Goal: Complete application form: Complete application form

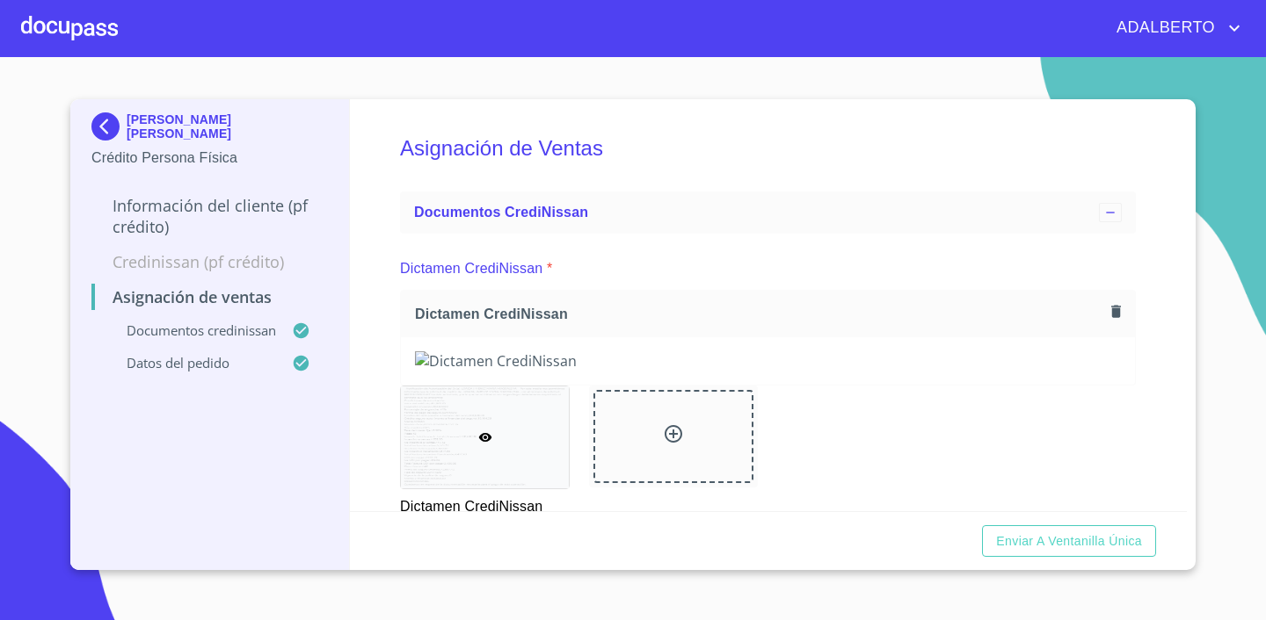
scroll to position [1085, 0]
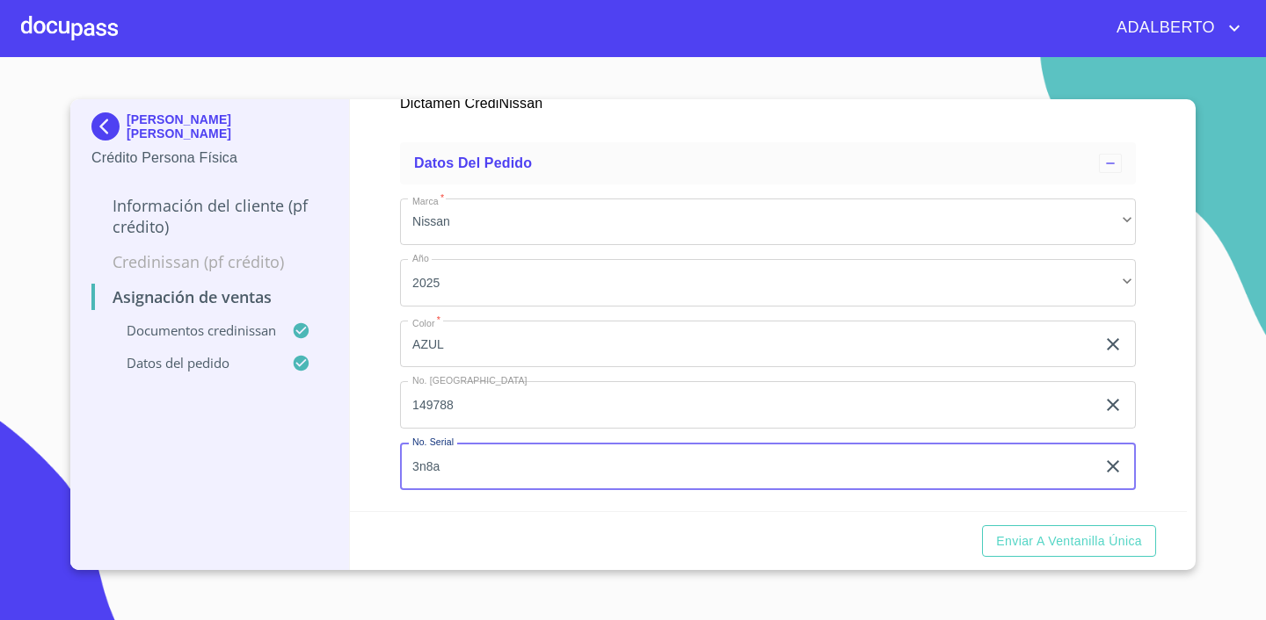
drag, startPoint x: 519, startPoint y: 468, endPoint x: 402, endPoint y: 471, distance: 117.8
click at [402, 471] on input "3n8a" at bounding box center [747, 466] width 695 height 47
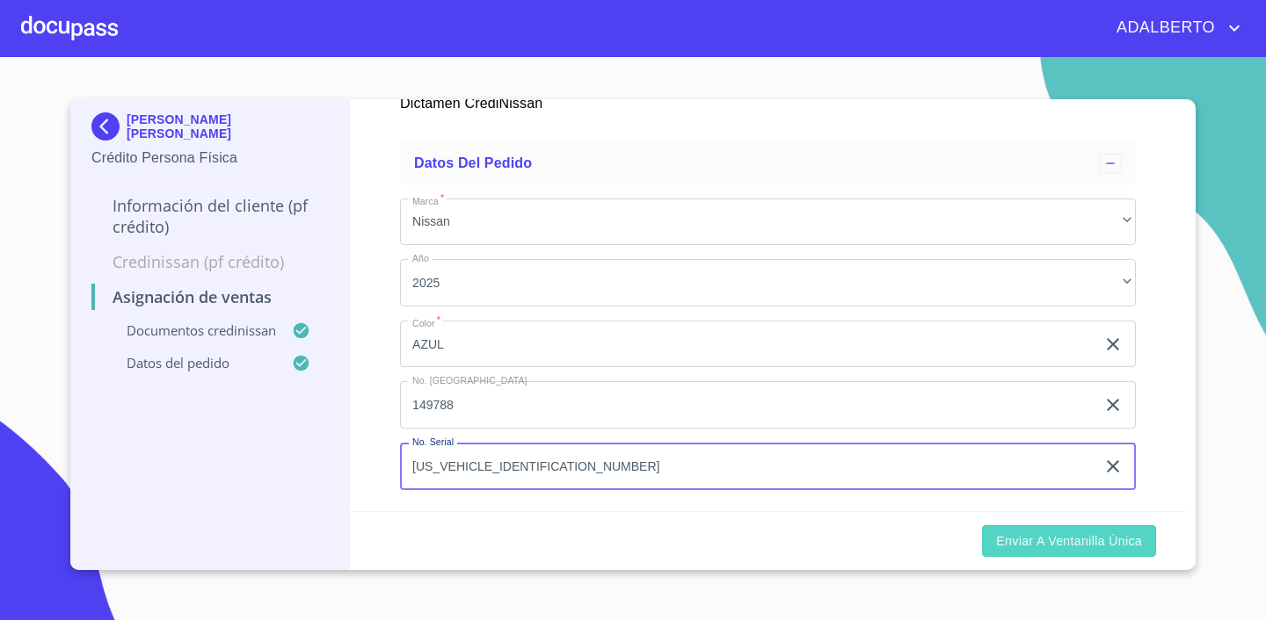
type input "[US_VEHICLE_IDENTIFICATION_NUMBER]"
click at [1086, 546] on span "Enviar a Ventanilla única" at bounding box center [1069, 542] width 146 height 22
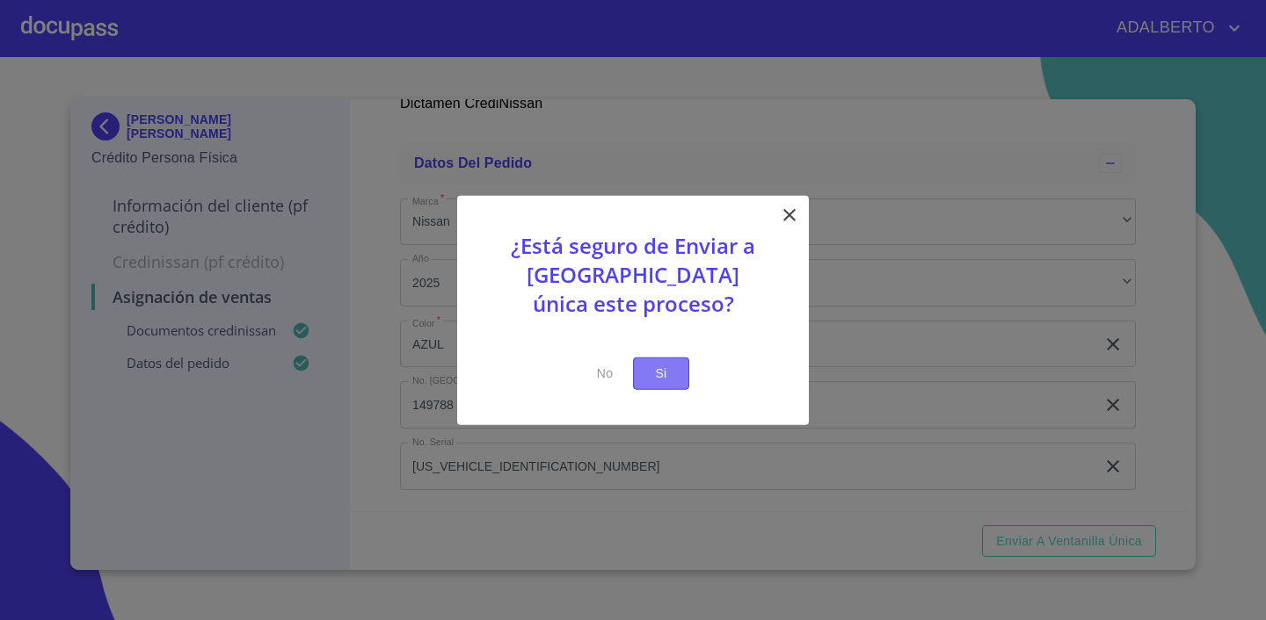
click at [675, 375] on button "Si" at bounding box center [661, 374] width 56 height 33
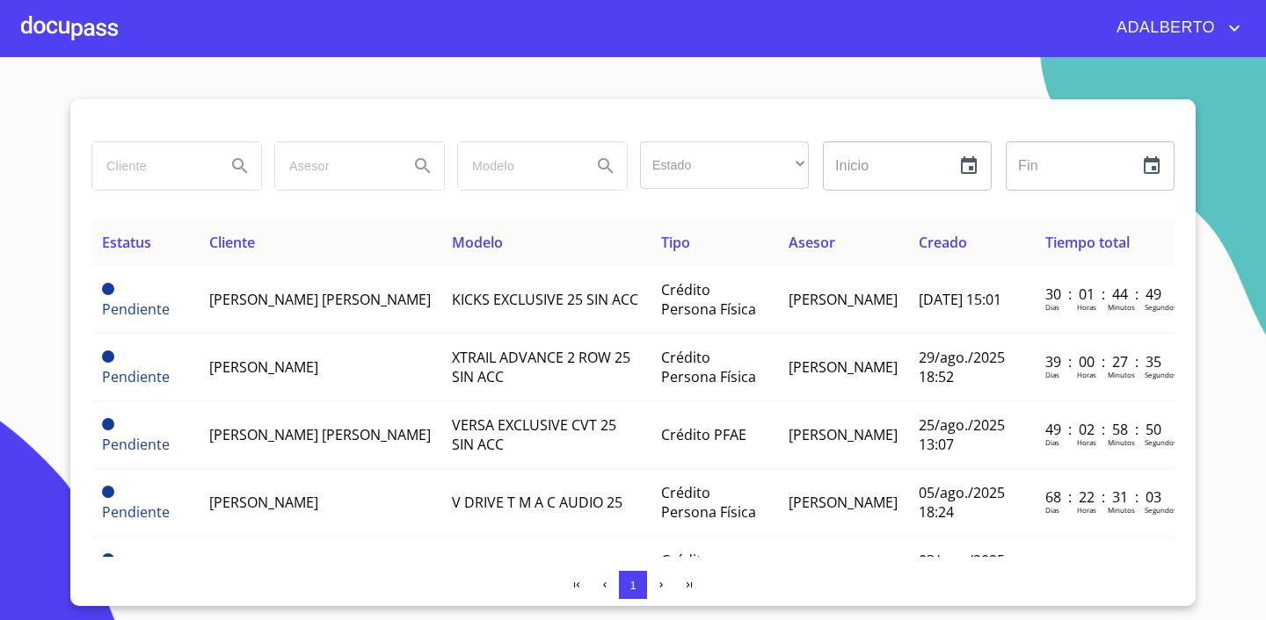
click at [79, 22] on div at bounding box center [69, 28] width 97 height 56
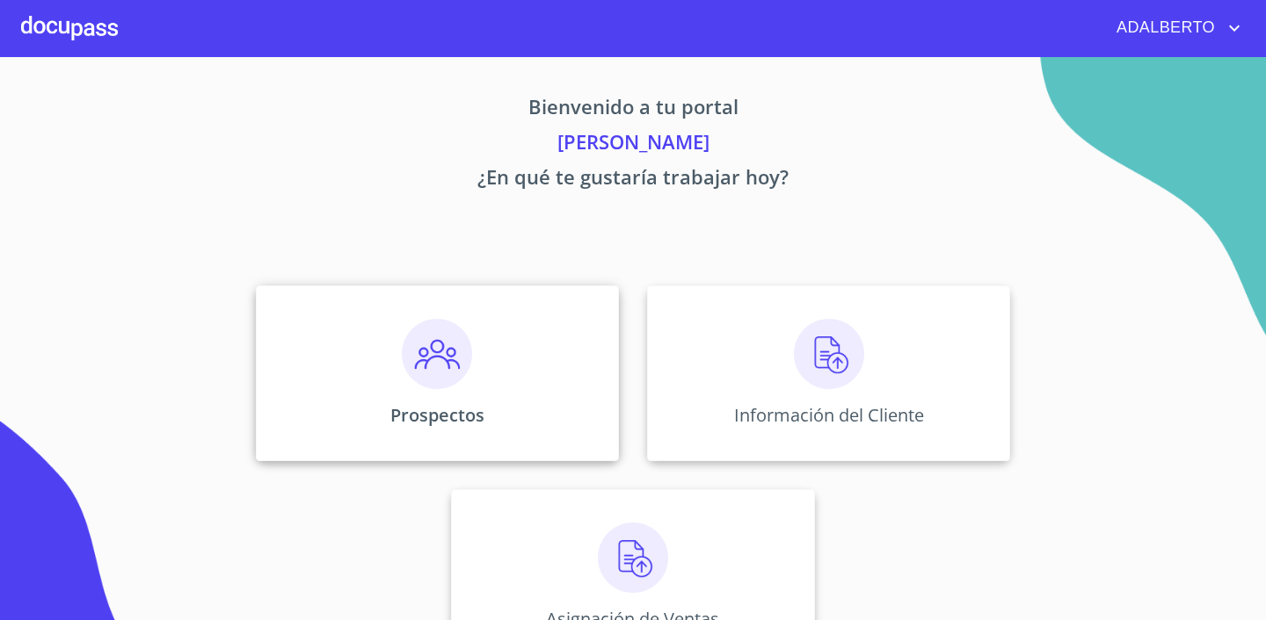
click at [460, 332] on img at bounding box center [437, 354] width 70 height 70
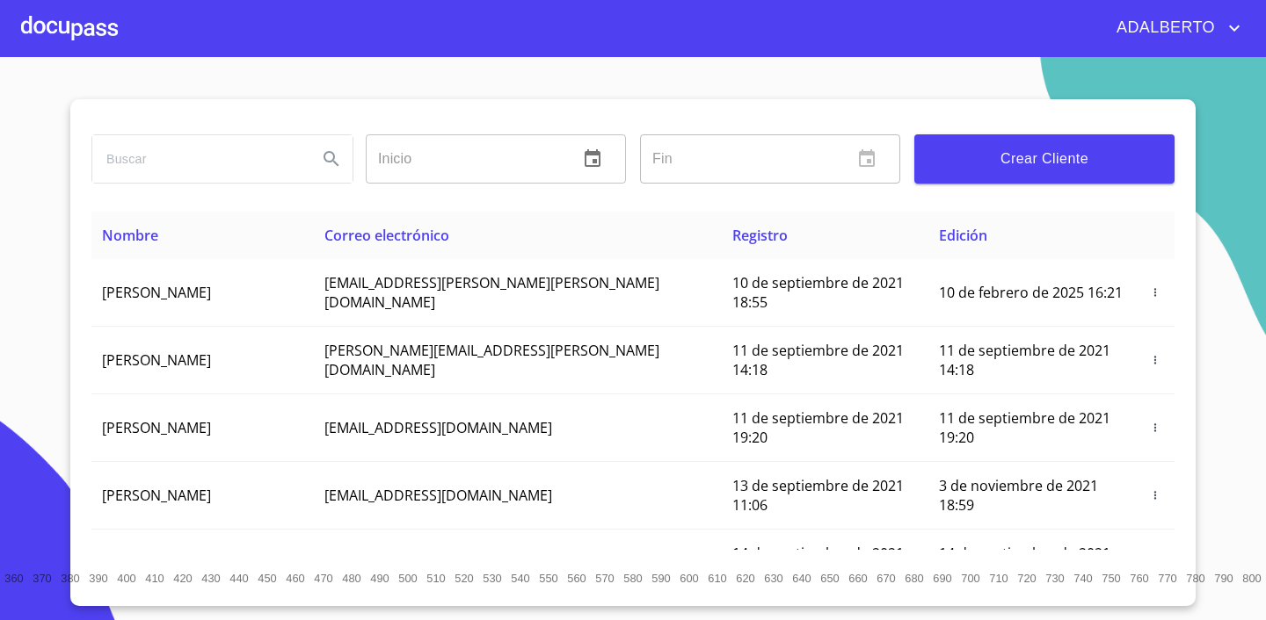
click at [21, 42] on div at bounding box center [69, 28] width 97 height 56
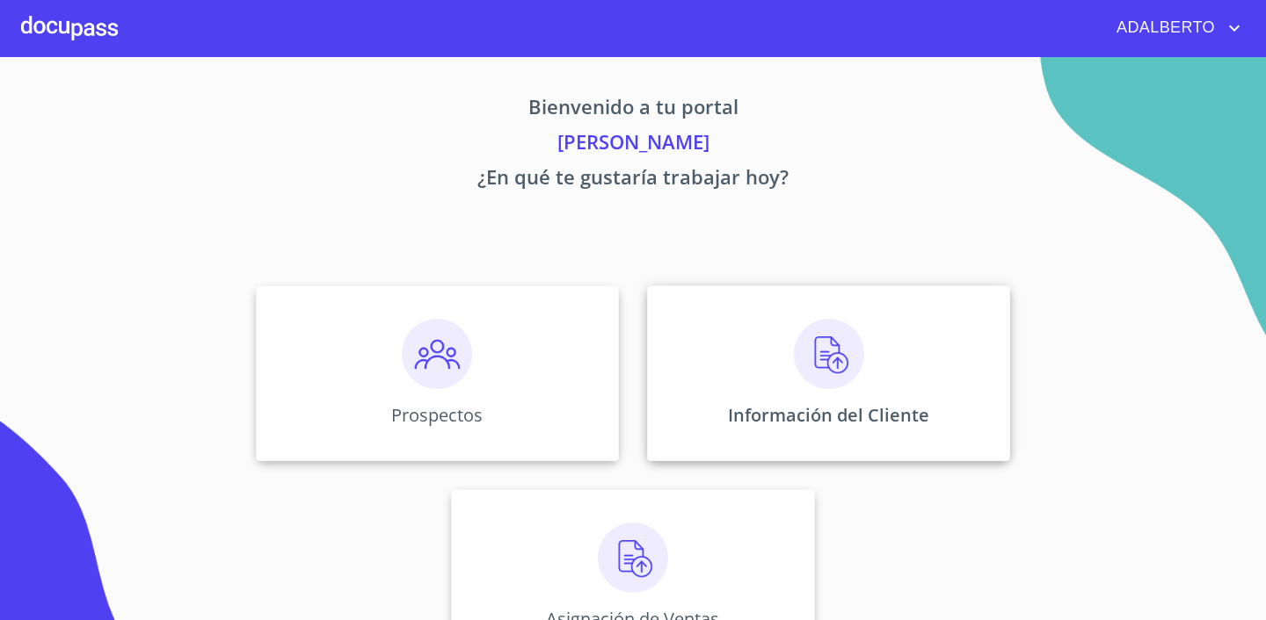
click at [950, 399] on div "Información del Cliente" at bounding box center [828, 374] width 363 height 176
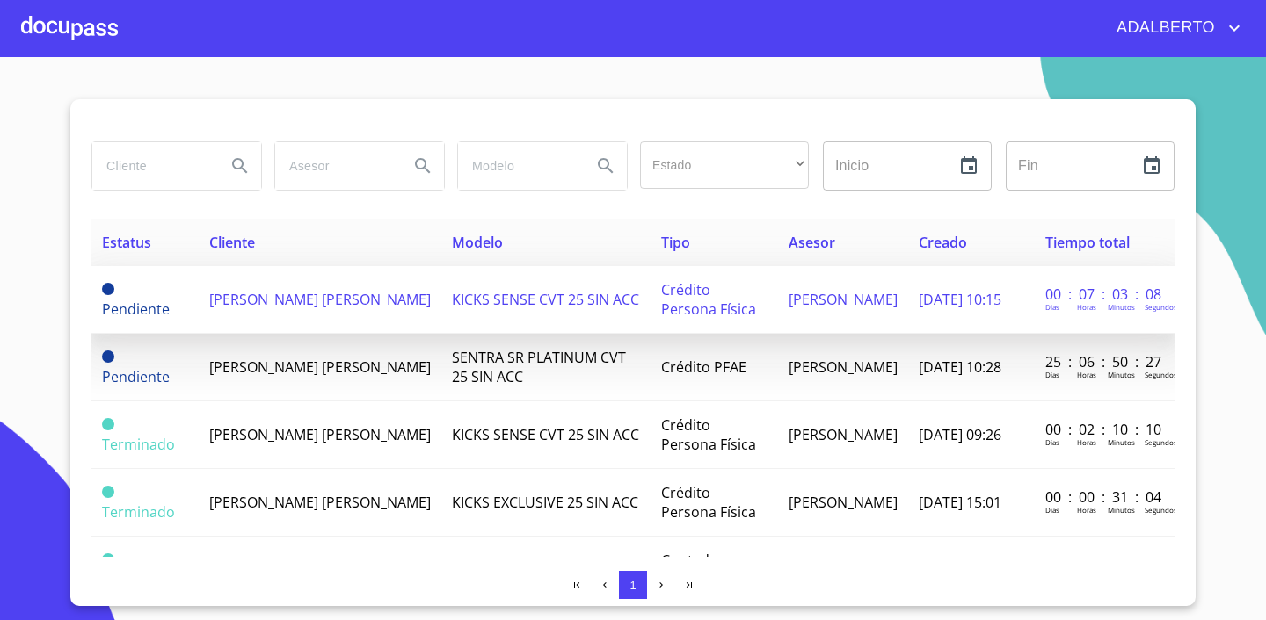
click at [246, 307] on span "[PERSON_NAME] [PERSON_NAME]" at bounding box center [319, 299] width 221 height 19
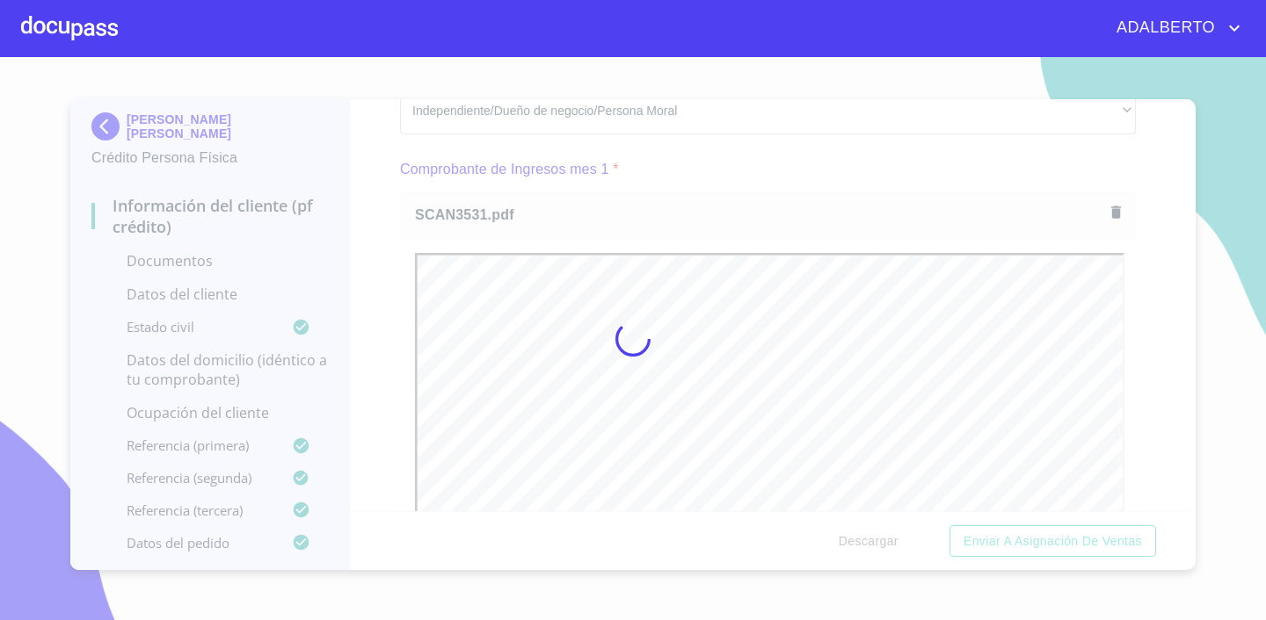
click at [1147, 346] on div at bounding box center [633, 338] width 1266 height 563
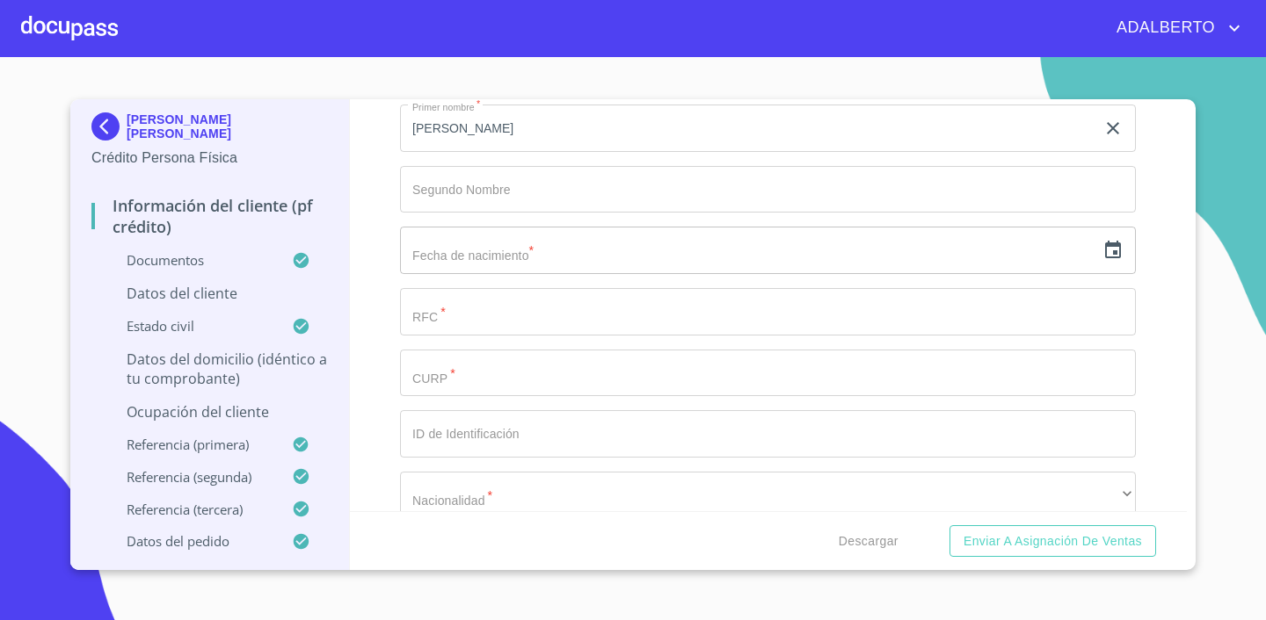
scroll to position [5795, 0]
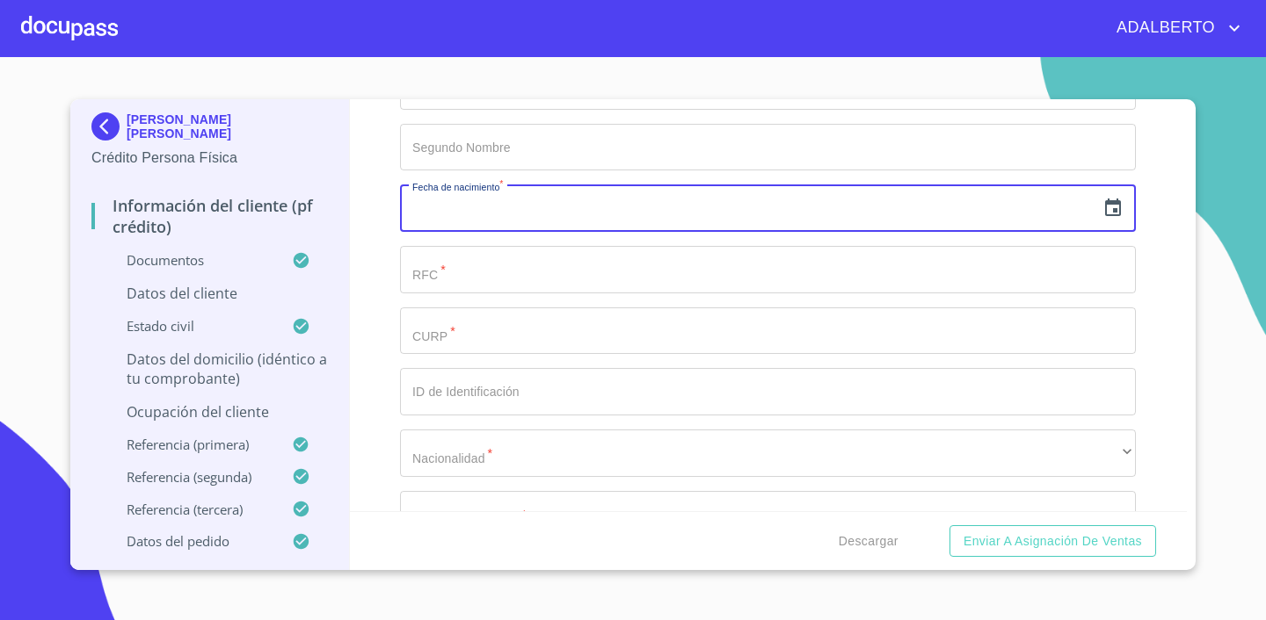
click at [873, 207] on input "text" at bounding box center [747, 208] width 695 height 47
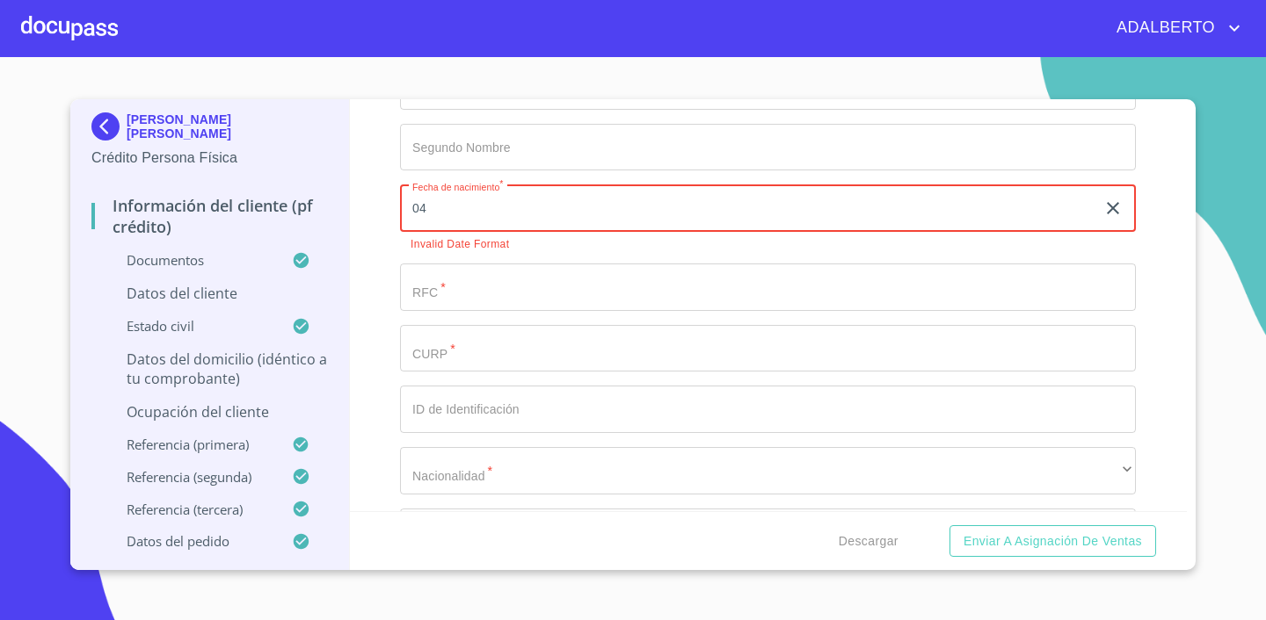
type input "0_"
click at [1121, 201] on icon "button" at bounding box center [1112, 208] width 21 height 21
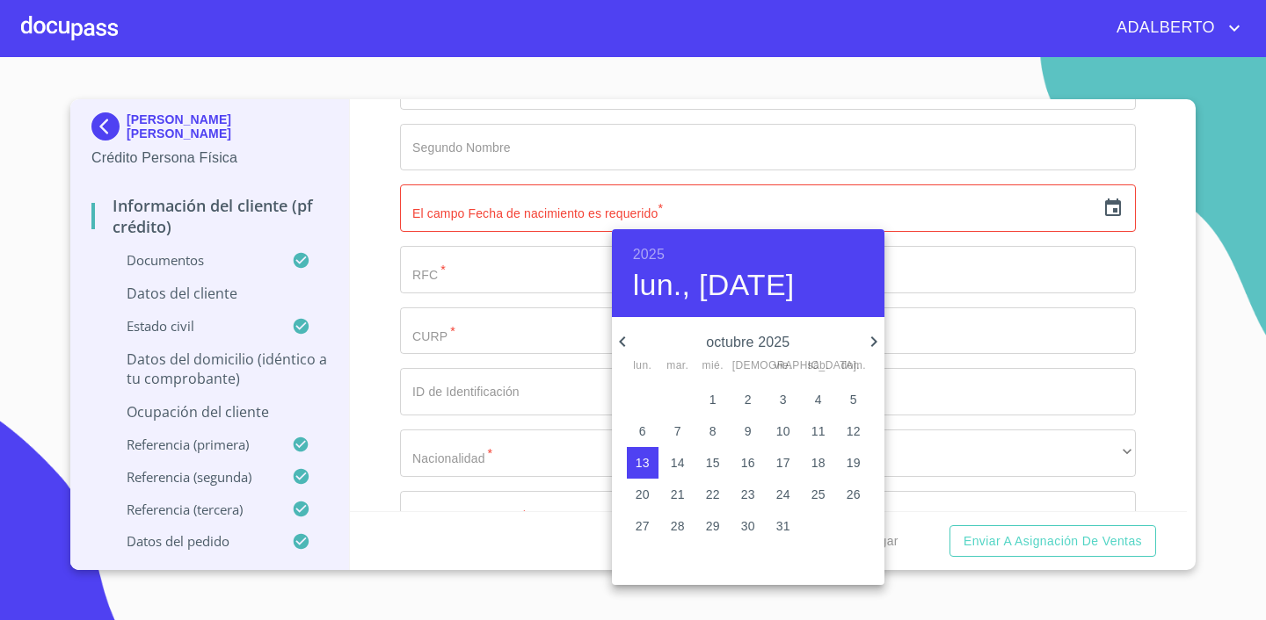
click at [652, 250] on h6 "2025" at bounding box center [649, 255] width 32 height 25
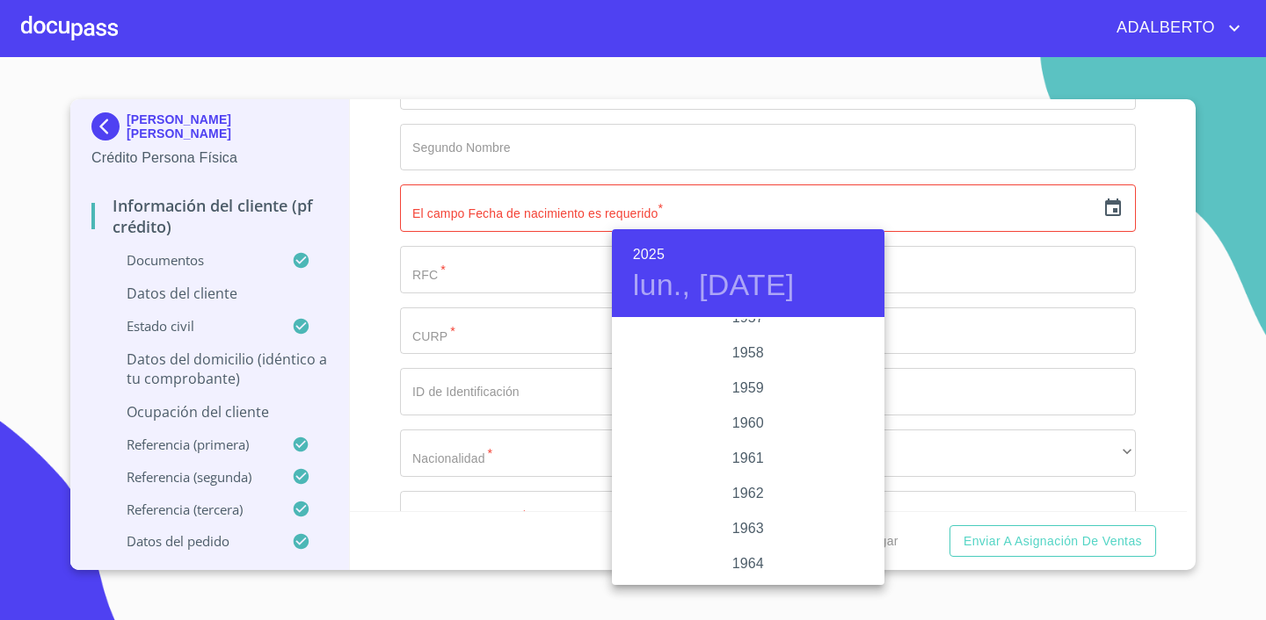
scroll to position [1110, 0]
click at [744, 339] on div "1957" at bounding box center [748, 351] width 272 height 35
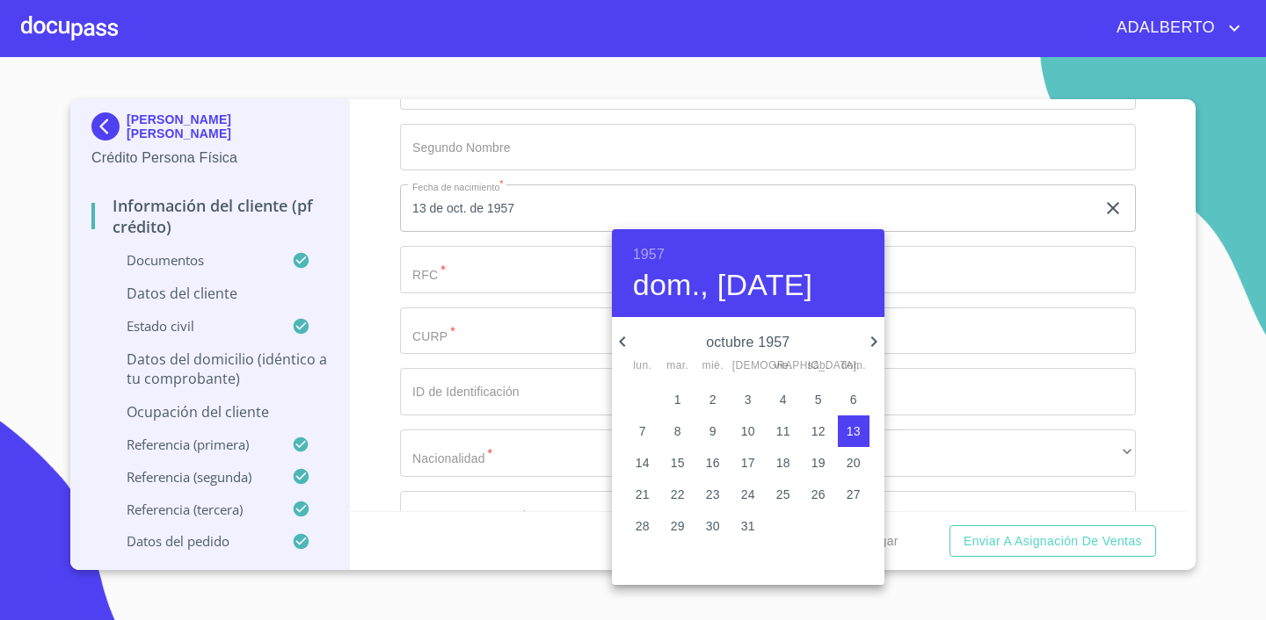
click at [766, 282] on h4 "dom., [DATE]" at bounding box center [723, 285] width 180 height 37
click at [864, 338] on icon "button" at bounding box center [873, 341] width 21 height 21
click at [868, 340] on icon "button" at bounding box center [873, 341] width 21 height 21
click at [619, 338] on icon "button" at bounding box center [622, 341] width 21 height 21
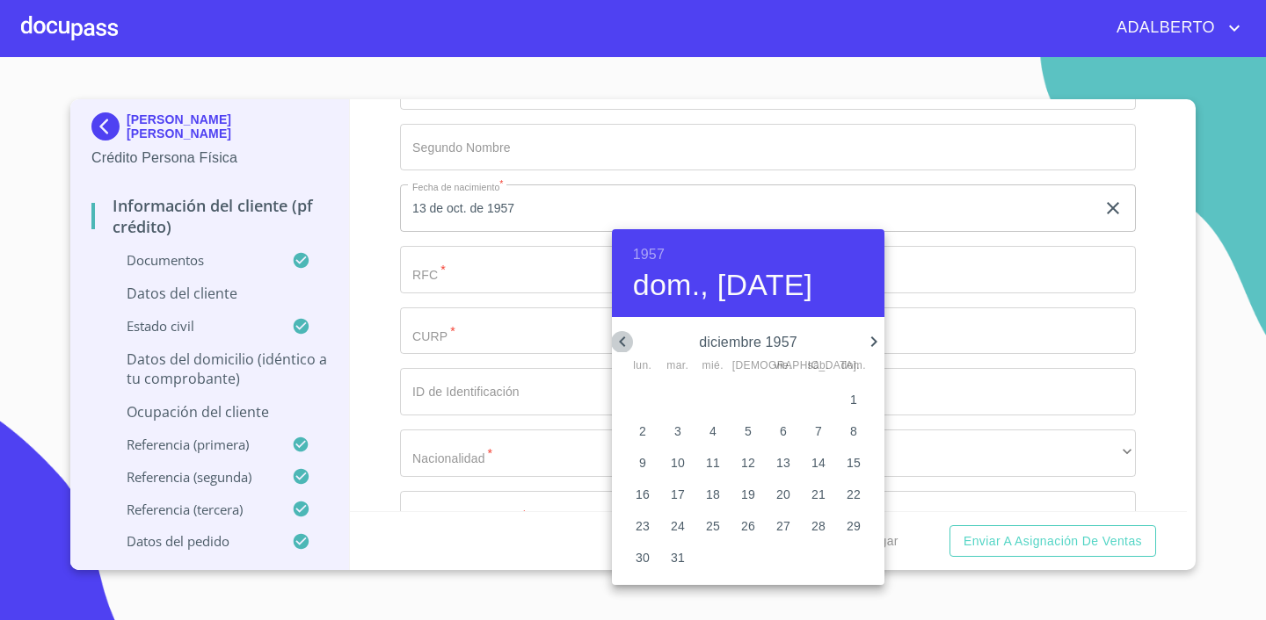
click at [619, 338] on icon "button" at bounding box center [622, 341] width 21 height 21
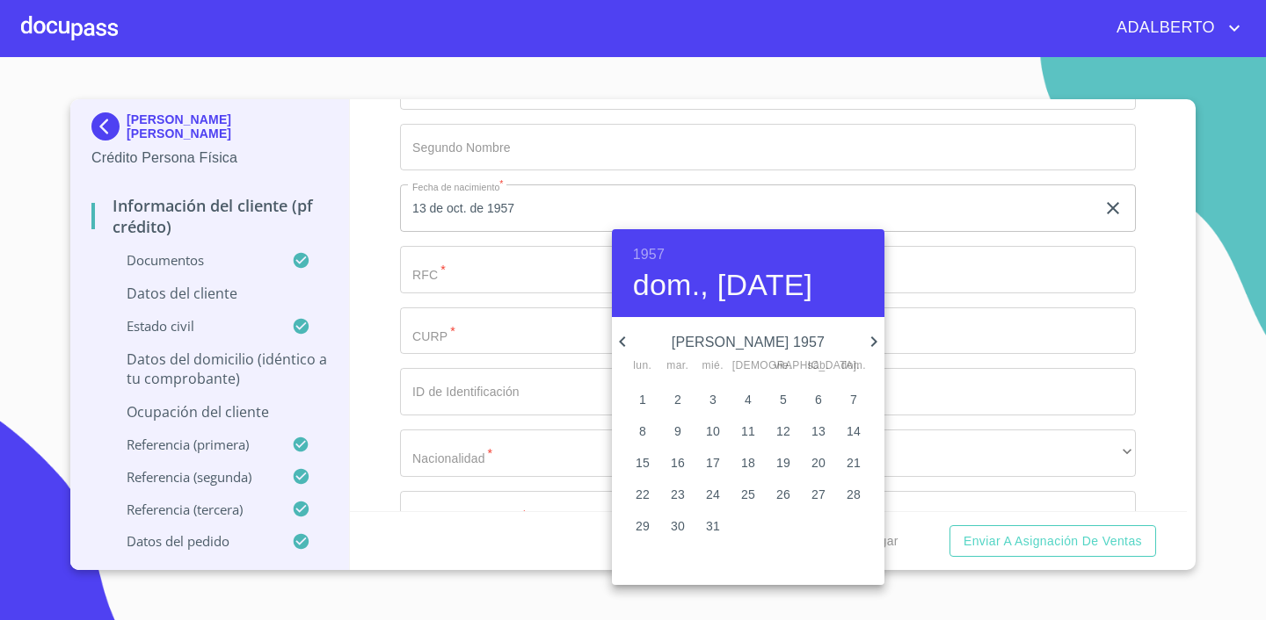
click at [619, 338] on icon "button" at bounding box center [622, 341] width 21 height 21
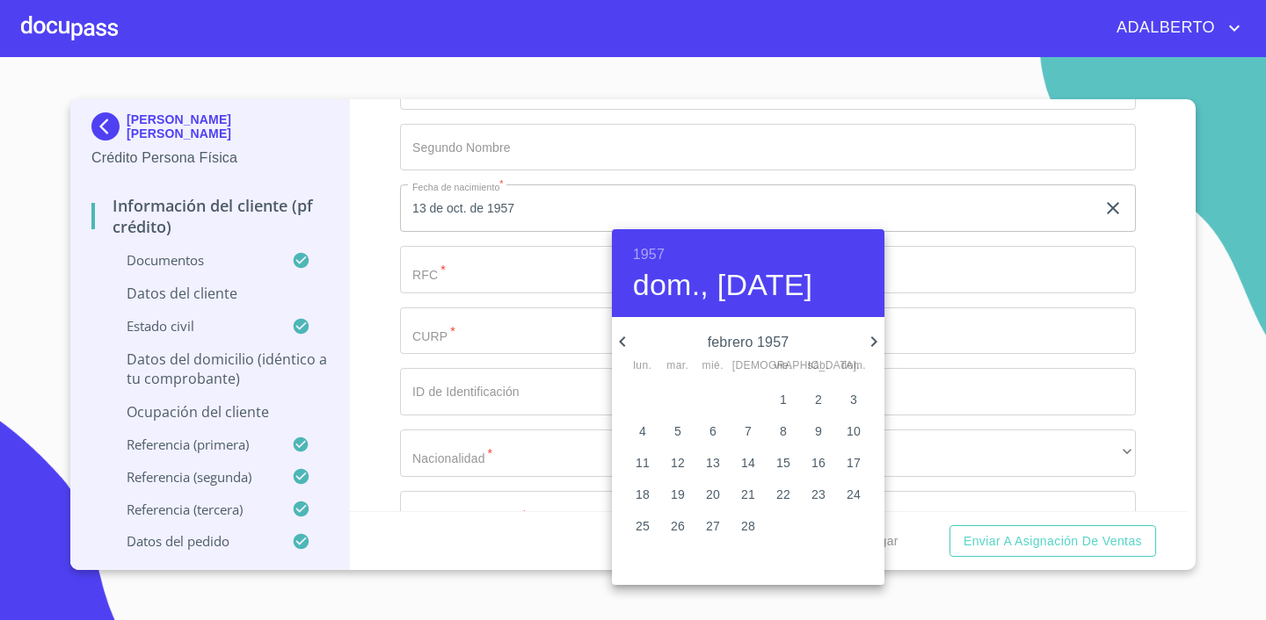
click at [619, 338] on icon "button" at bounding box center [622, 341] width 21 height 21
click at [866, 339] on icon "button" at bounding box center [873, 341] width 21 height 21
click at [787, 410] on button "4" at bounding box center [783, 400] width 32 height 32
type input "4 de ene. de 1957"
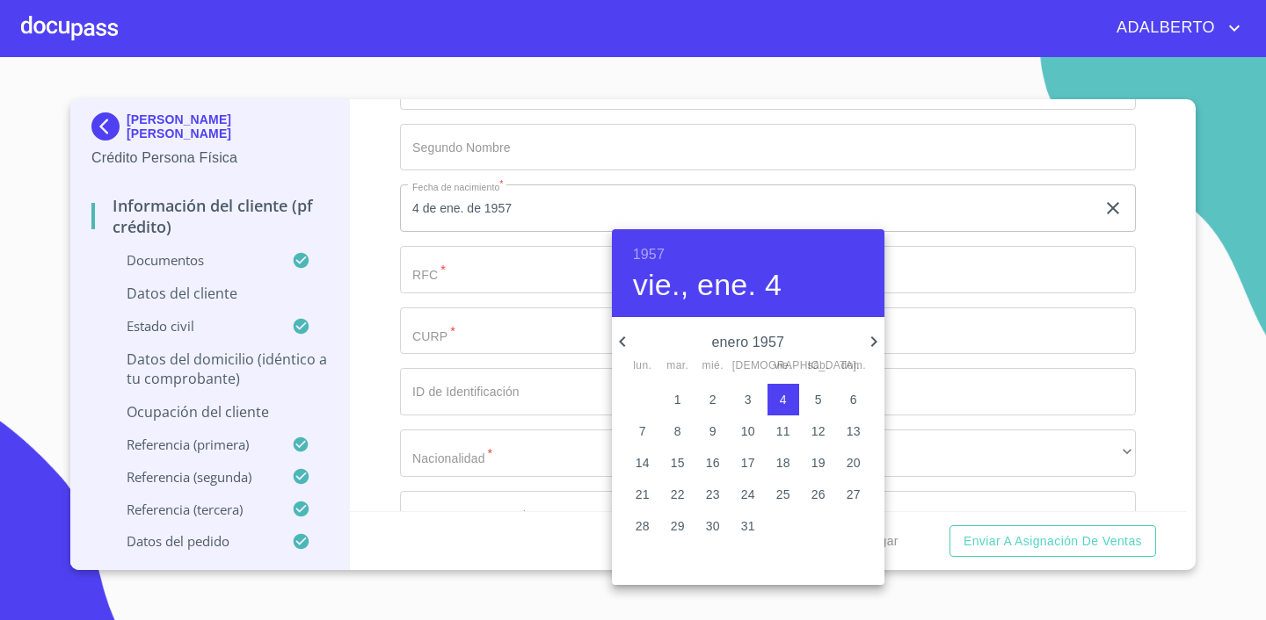
click at [947, 321] on div at bounding box center [633, 310] width 1266 height 620
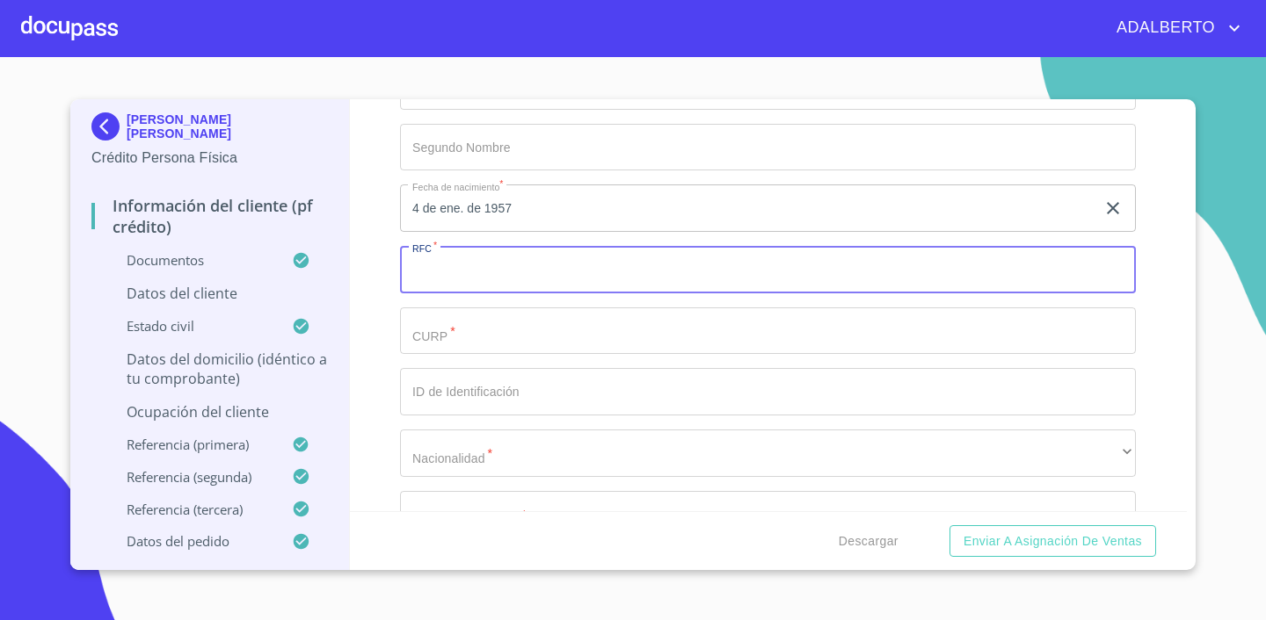
click at [587, 280] on input "Documento de identificación.   *" at bounding box center [768, 269] width 736 height 47
click at [606, 266] on input "Documento de identificación.   *" at bounding box center [768, 269] width 736 height 47
paste input "[PERSON_NAME] 355"
drag, startPoint x: 558, startPoint y: 266, endPoint x: 412, endPoint y: 275, distance: 146.2
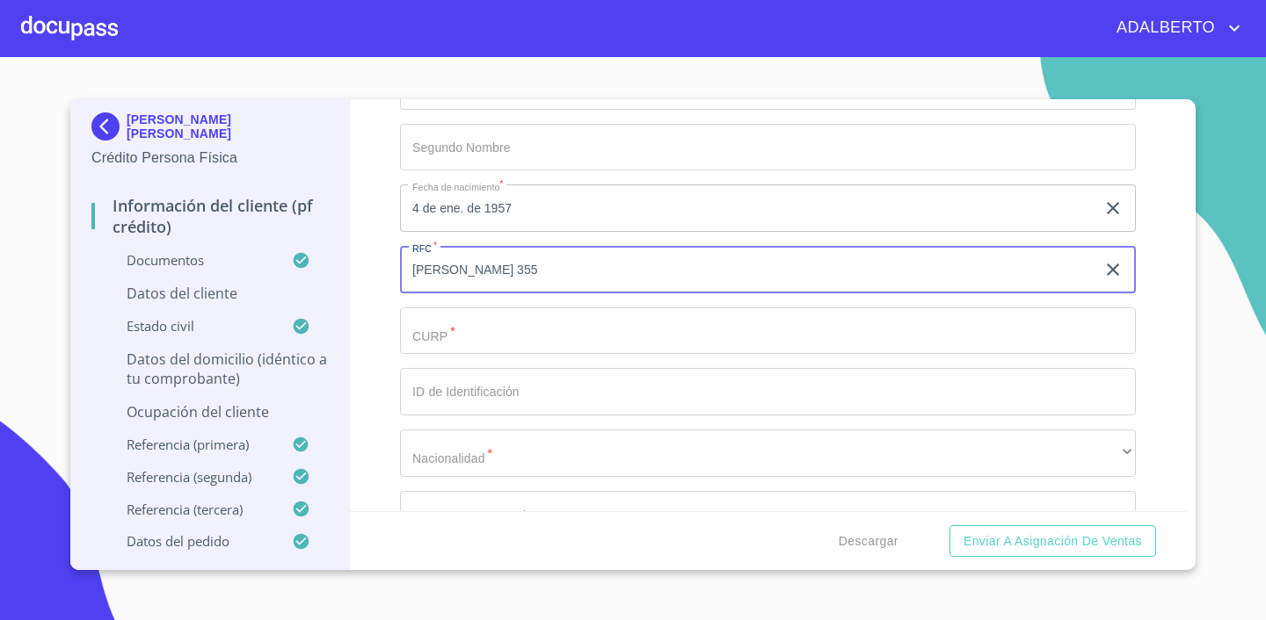
click at [412, 275] on input "[PERSON_NAME] 355" at bounding box center [747, 269] width 695 height 47
type input "N"
click at [481, 339] on input "Documento de identificación.   *" at bounding box center [768, 331] width 736 height 47
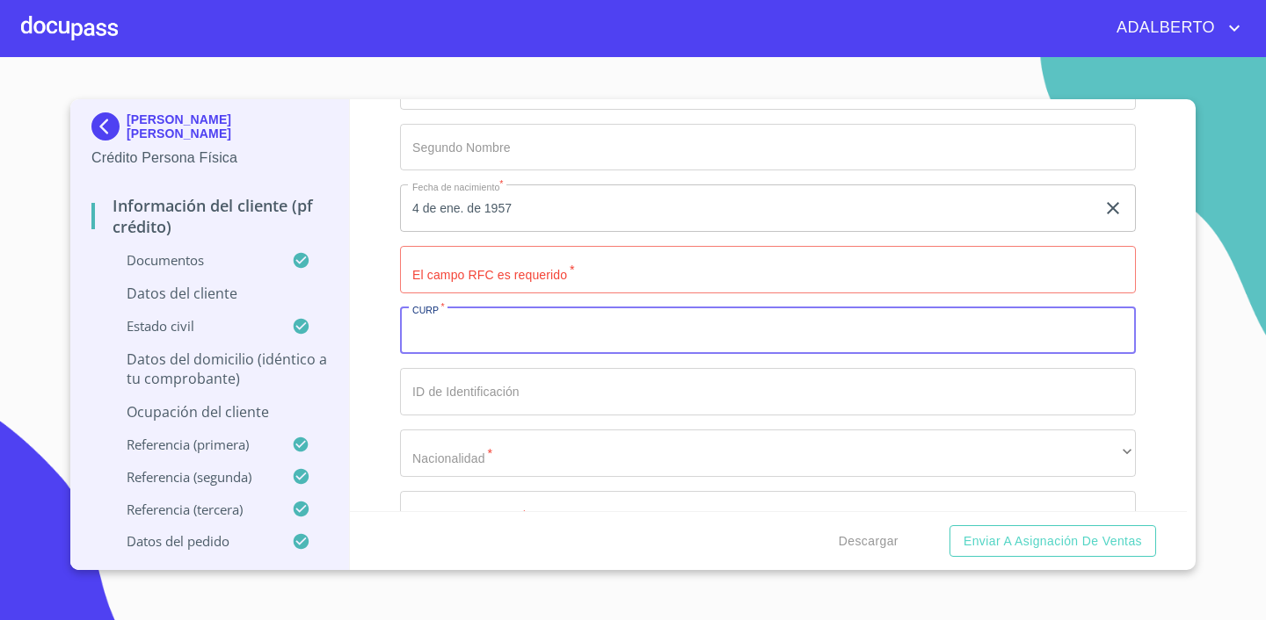
paste input "VAAM570104MMNZYR04"
type input "VAAM570104MMNZYR04"
drag, startPoint x: 480, startPoint y: 282, endPoint x: 509, endPoint y: 257, distance: 38.6
click at [480, 282] on input "Documento de identificación.   *" at bounding box center [768, 269] width 736 height 47
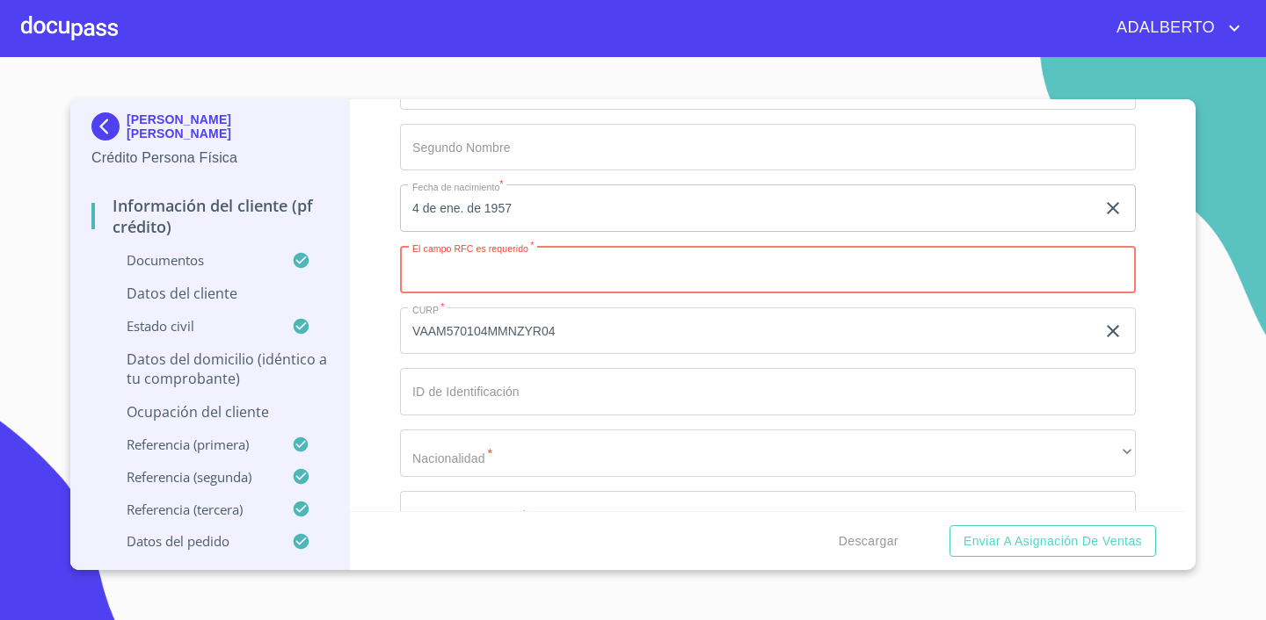
click at [509, 257] on input "Documento de identificación.   *" at bounding box center [768, 269] width 736 height 47
click at [484, 271] on input "Documento de identificación.   *" at bounding box center [768, 269] width 736 height 47
paste input "VAAM570104MMNZYR04"
type input "VAAM570104DW6"
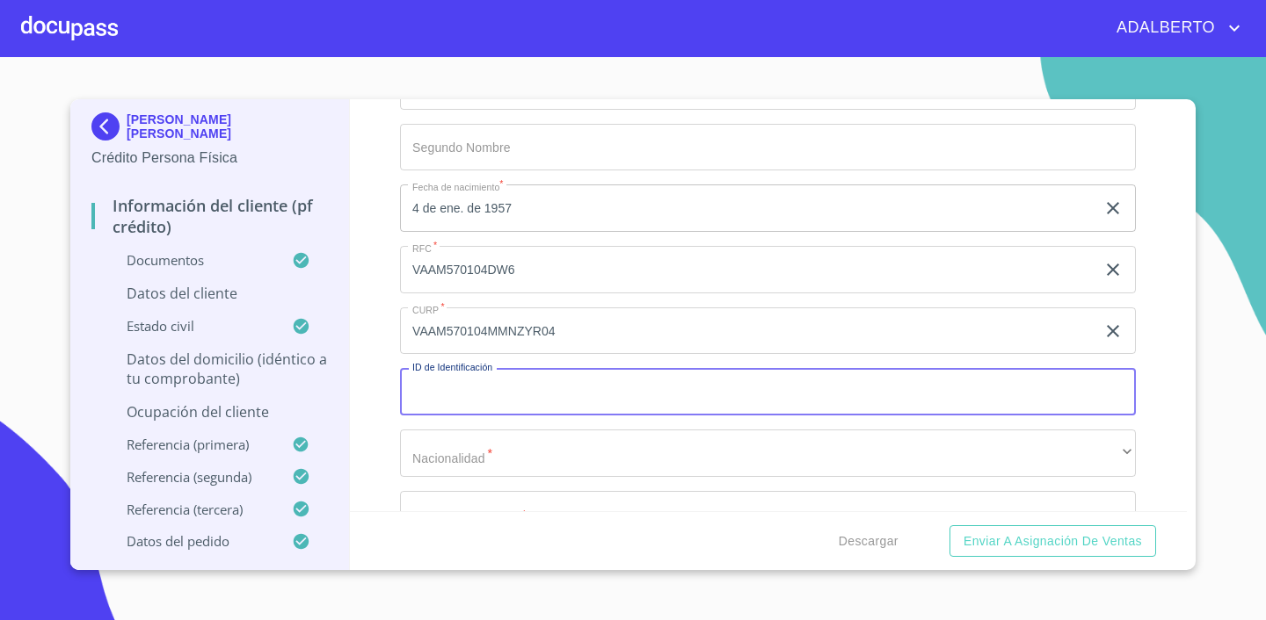
click at [592, 391] on input "Documento de identificación.   *" at bounding box center [768, 391] width 736 height 47
click at [600, 388] on input "Documento de identificación.   *" at bounding box center [768, 391] width 736 height 47
paste input "2 5 2 1 6 5 1 6 5 1"
click at [600, 388] on input "2 5 2 1 6 5 1 6 5 1" at bounding box center [747, 391] width 695 height 47
type input "2 5 2 1 6 5 1 6 5 1"
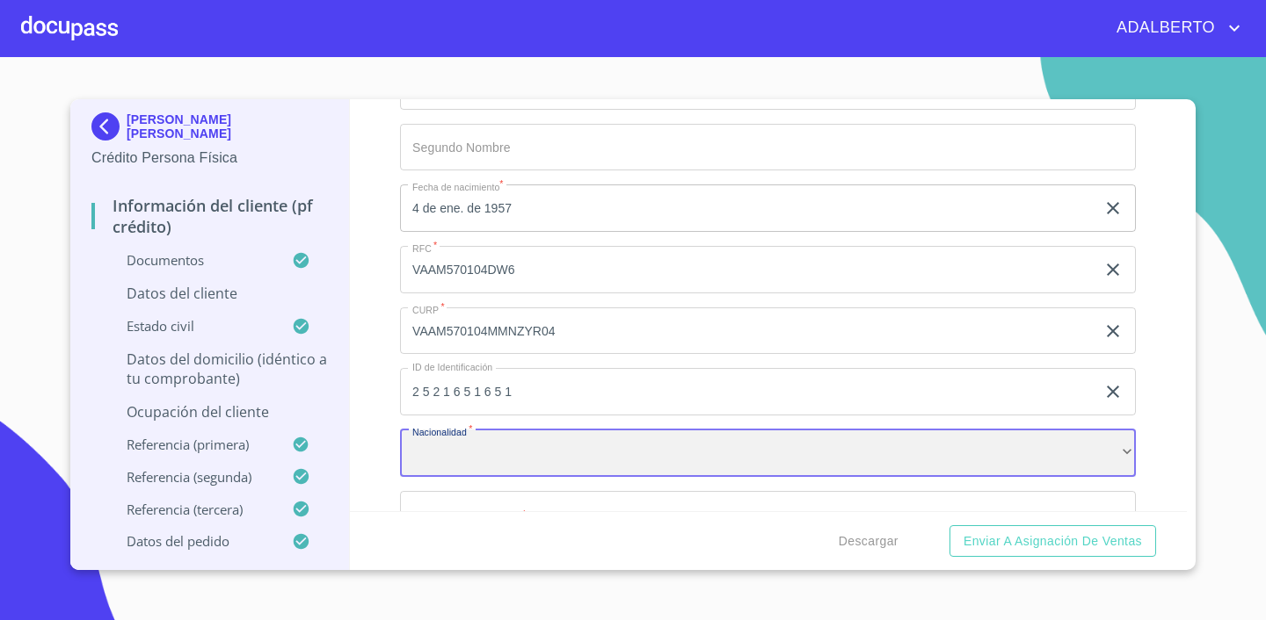
click at [543, 452] on div "​" at bounding box center [768, 453] width 736 height 47
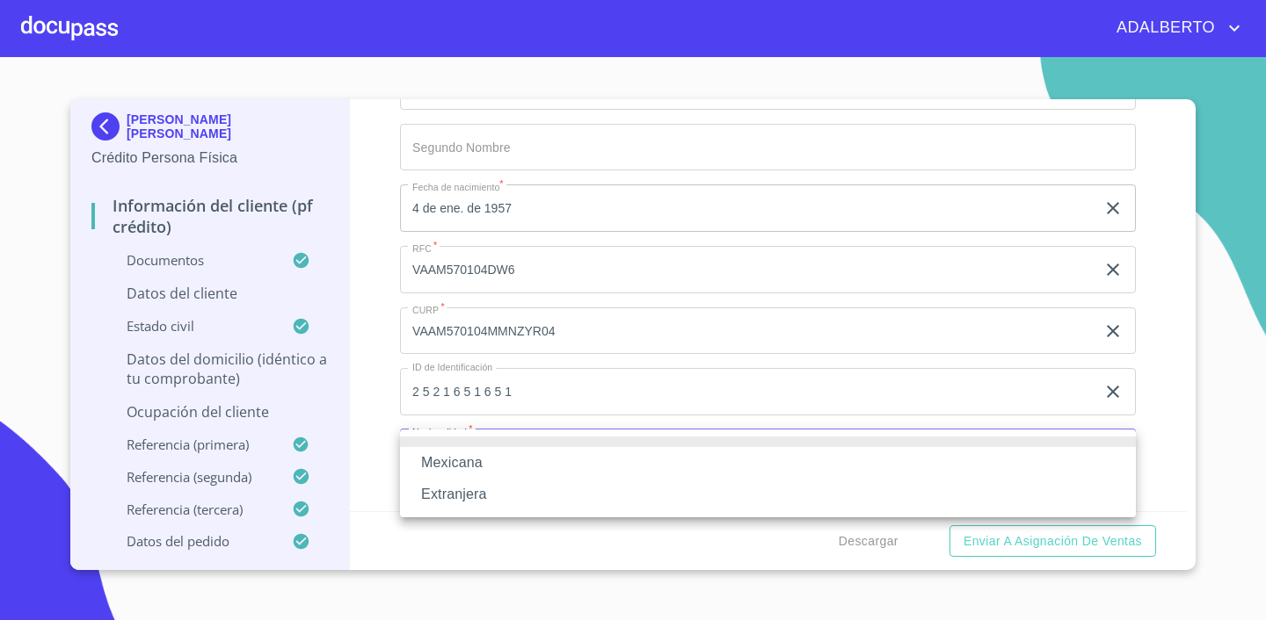
click at [540, 454] on li "Mexicana" at bounding box center [768, 463] width 736 height 32
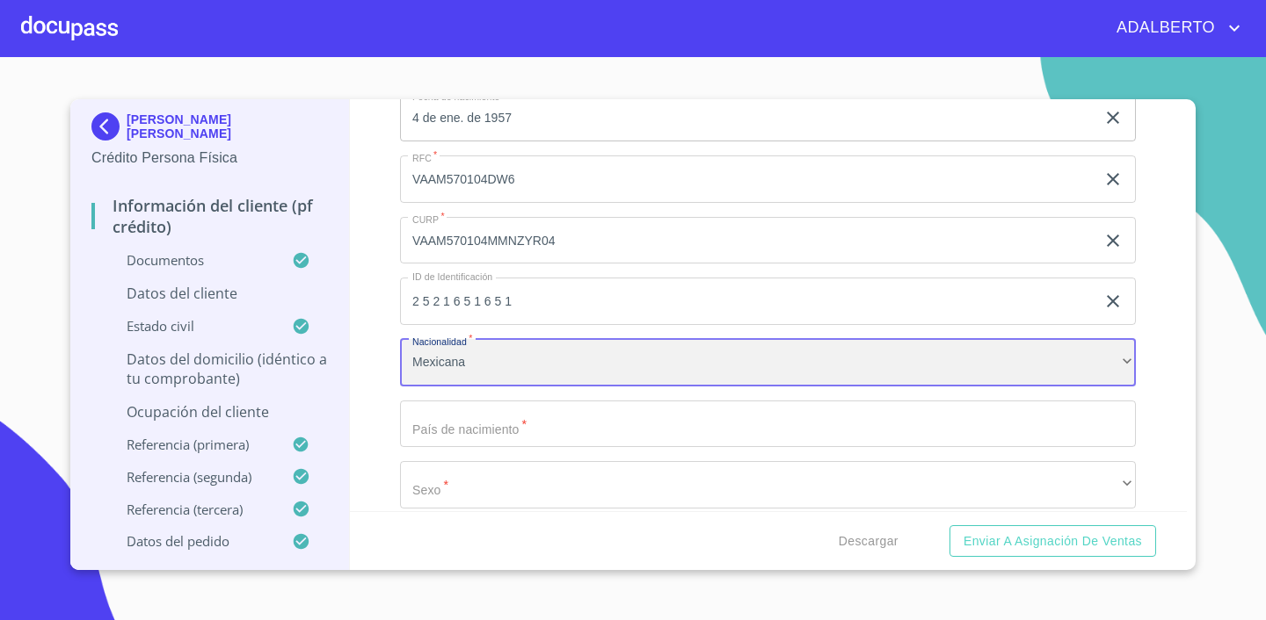
scroll to position [5914, 0]
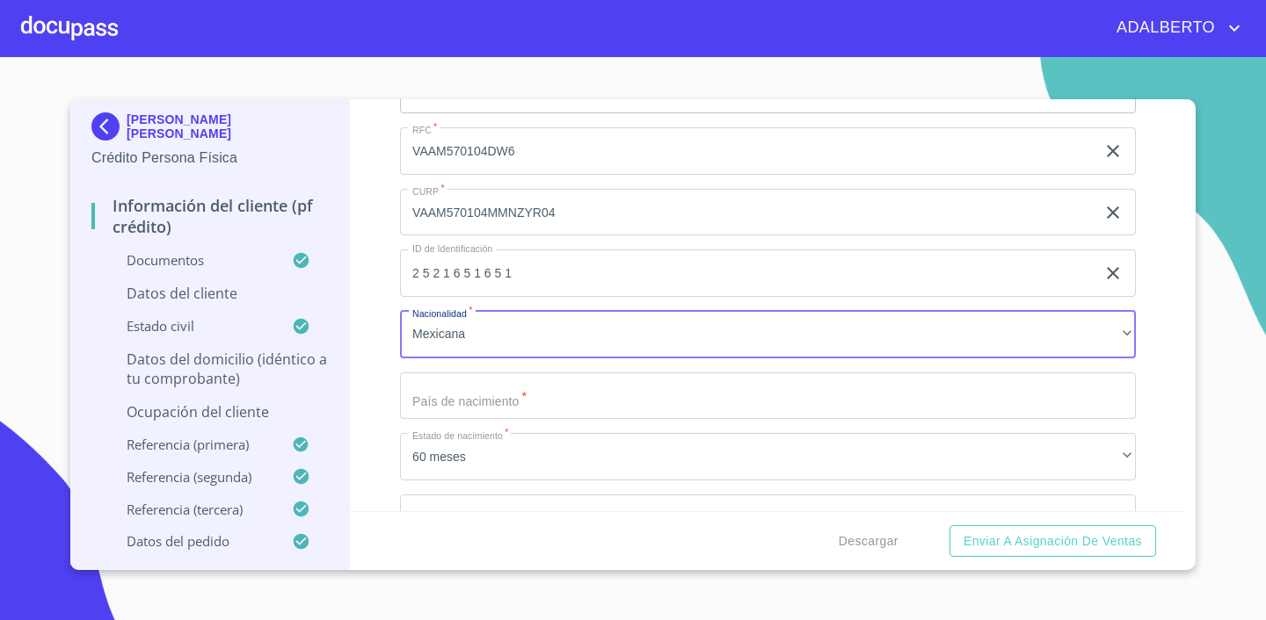
click at [650, 389] on input "Documento de identificación.   *" at bounding box center [768, 396] width 736 height 47
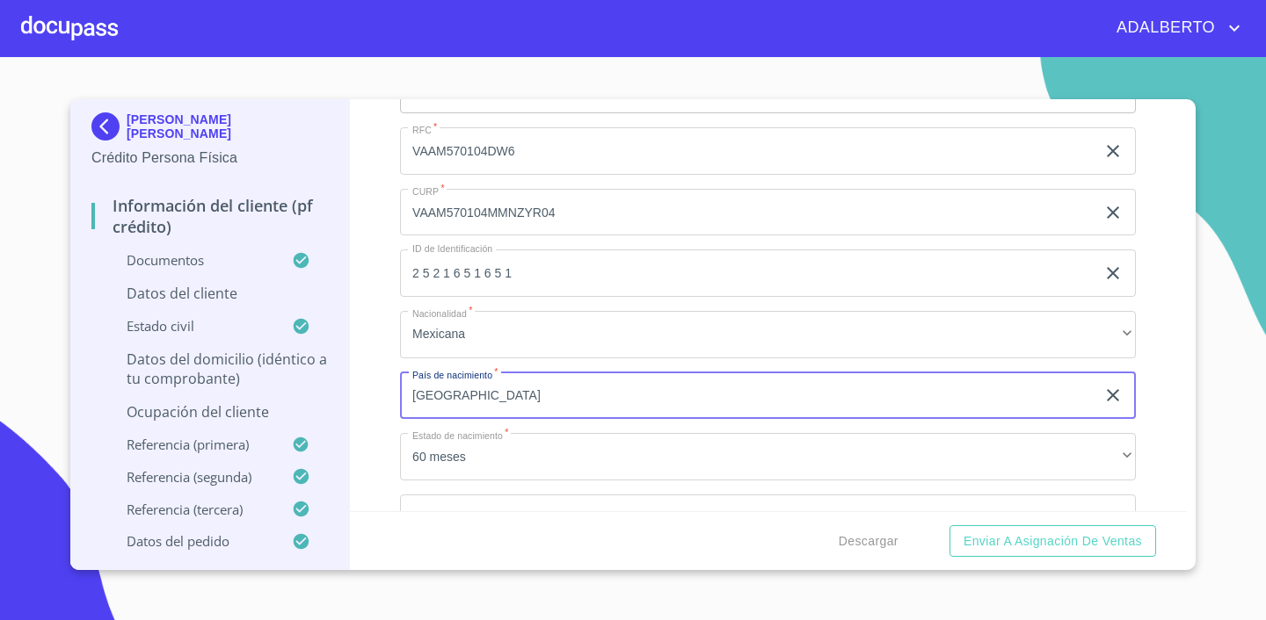
type input "[GEOGRAPHIC_DATA]"
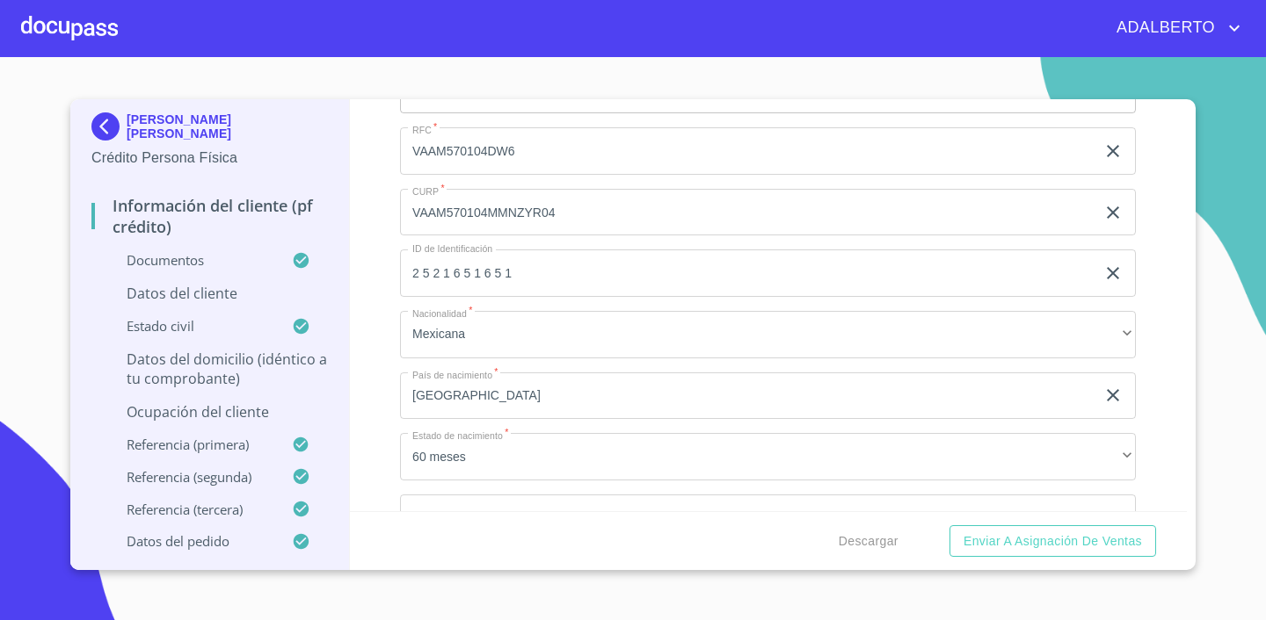
click at [1177, 391] on div "Información del cliente (PF crédito) Documentos Documento de identificación.   …" at bounding box center [769, 305] width 838 height 412
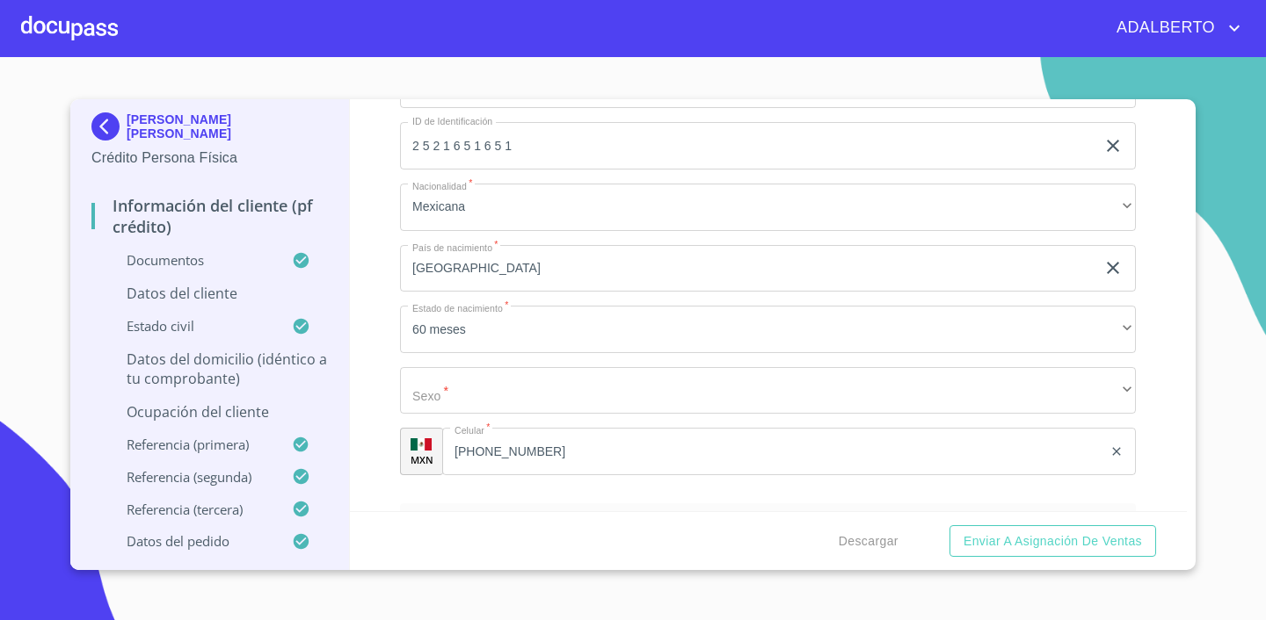
scroll to position [6043, 0]
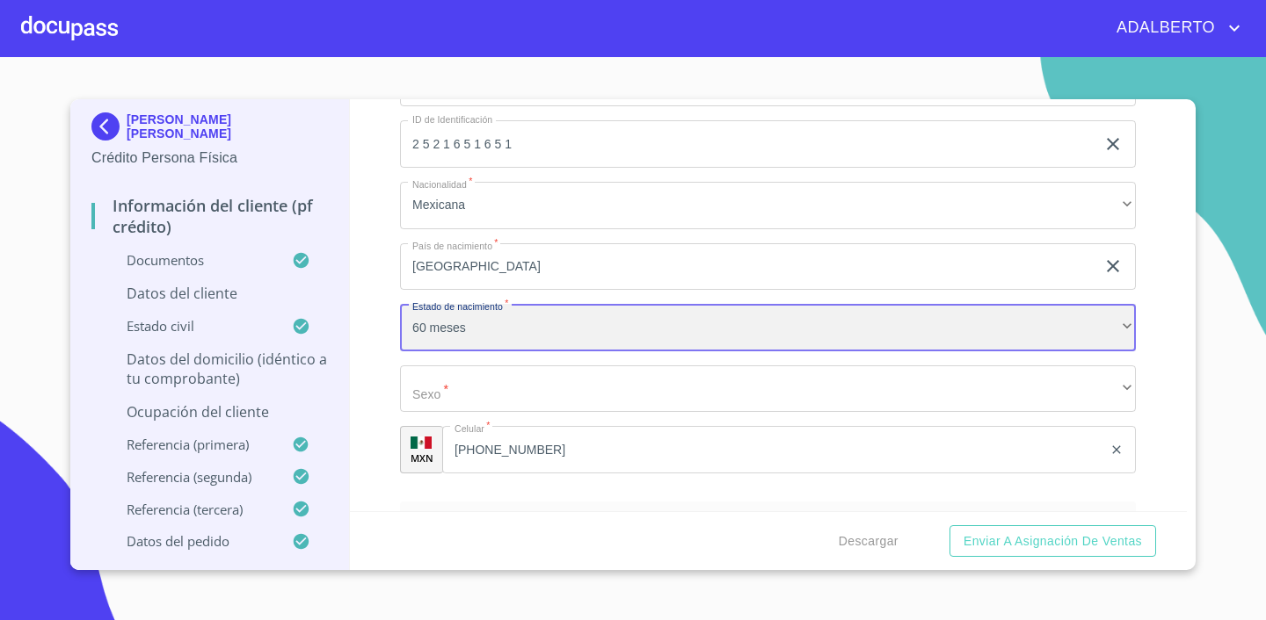
click at [563, 331] on div "60 meses" at bounding box center [768, 327] width 736 height 47
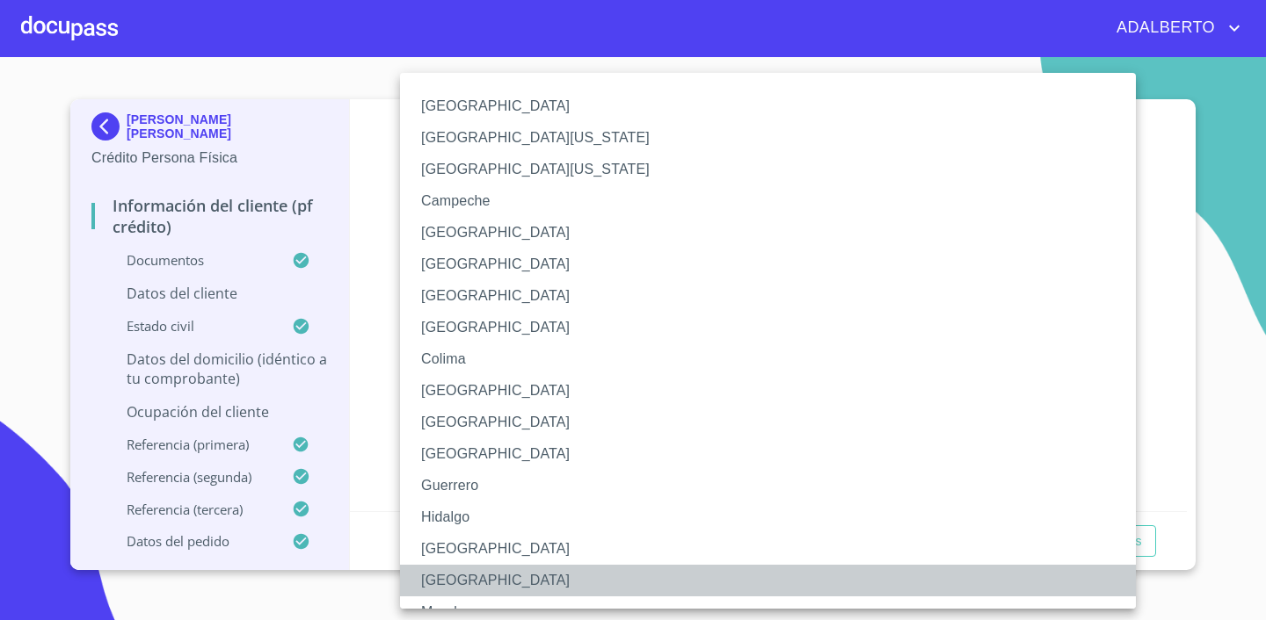
click at [475, 570] on li "[GEOGRAPHIC_DATA]" at bounding box center [768, 581] width 736 height 32
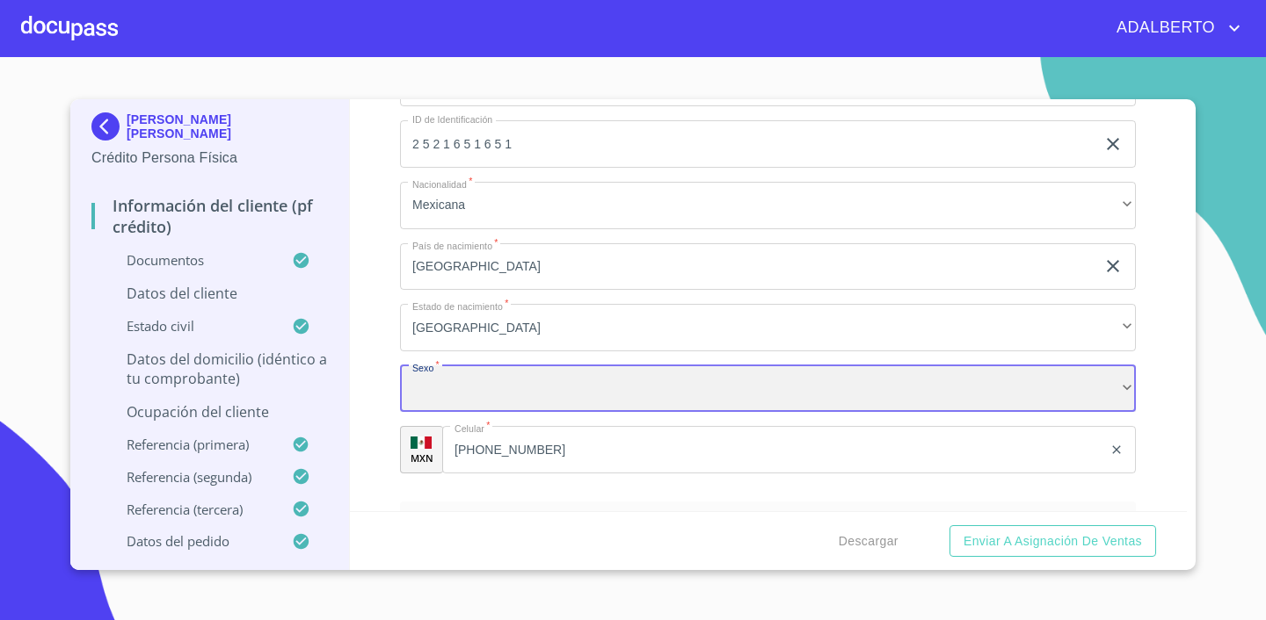
click at [671, 385] on div "​" at bounding box center [768, 389] width 736 height 47
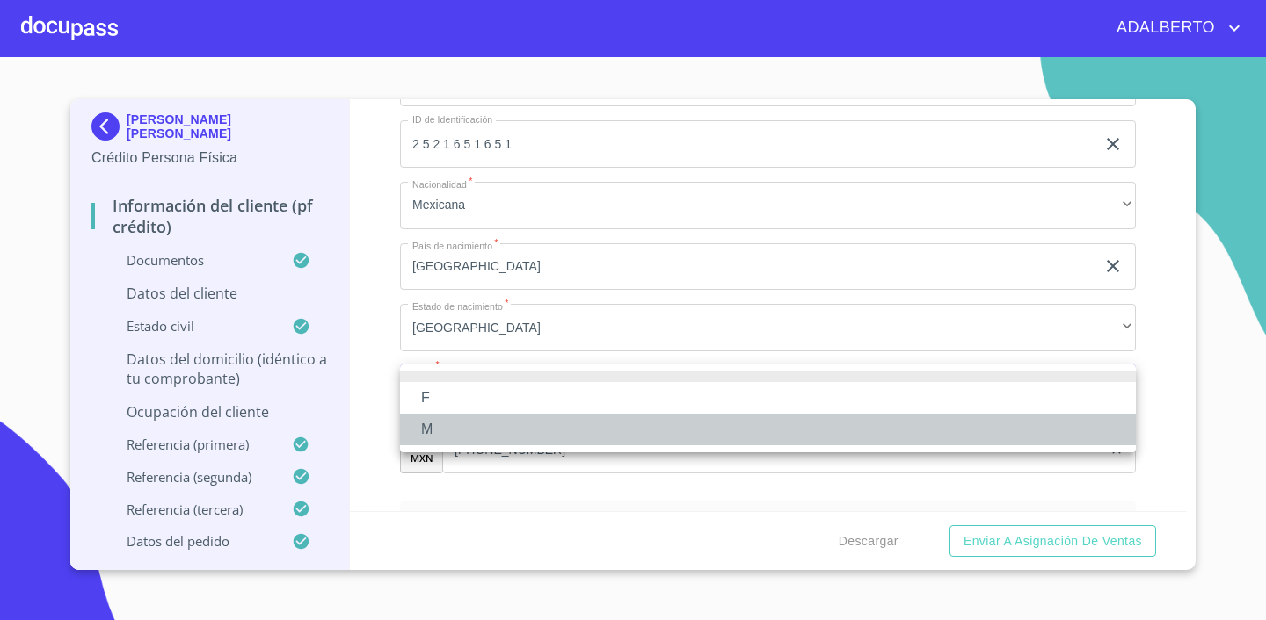
click at [536, 441] on li "M" at bounding box center [768, 430] width 736 height 32
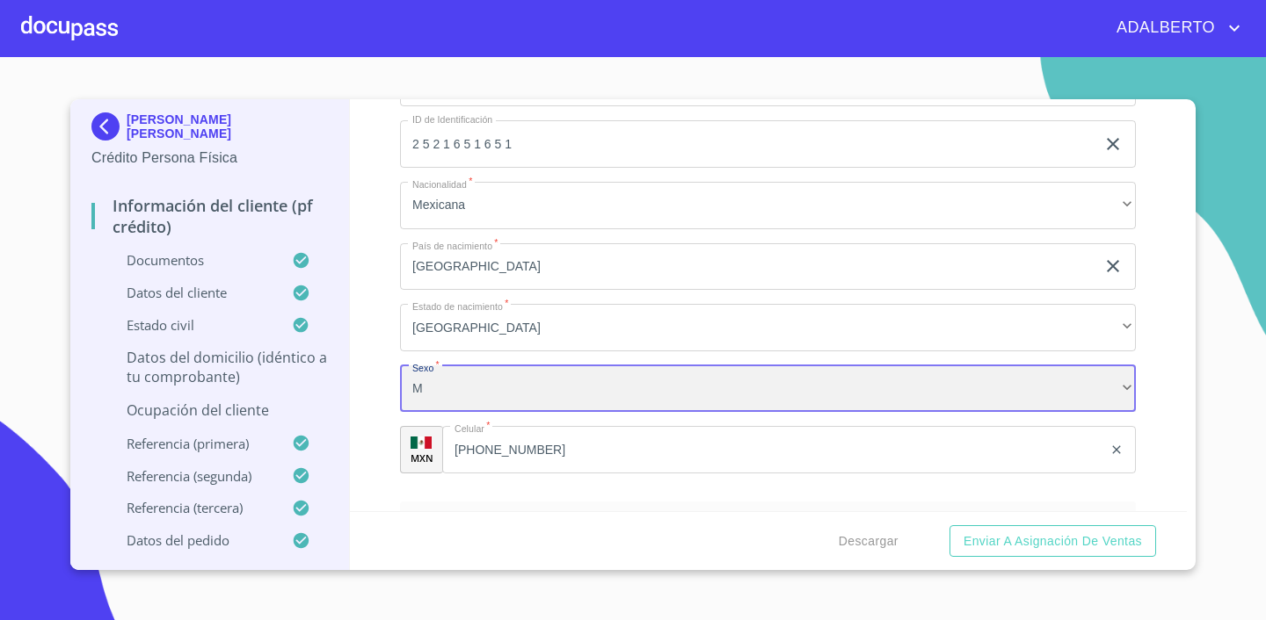
click at [494, 377] on div "M" at bounding box center [768, 389] width 736 height 47
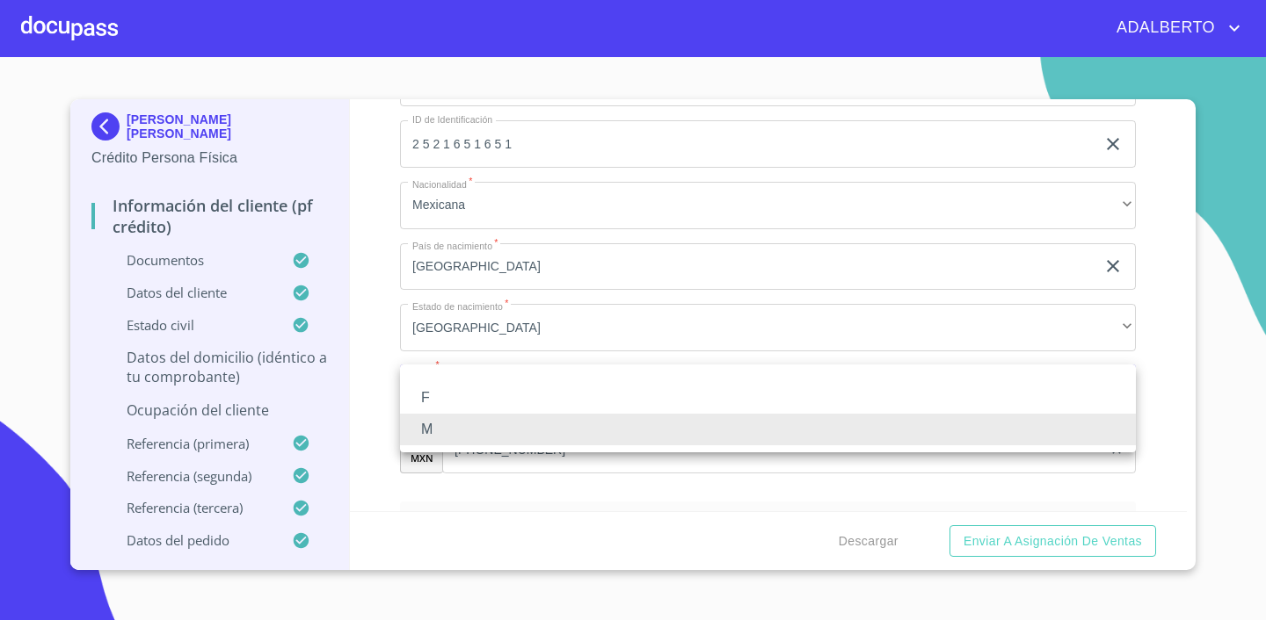
click at [441, 399] on li "F" at bounding box center [768, 398] width 736 height 32
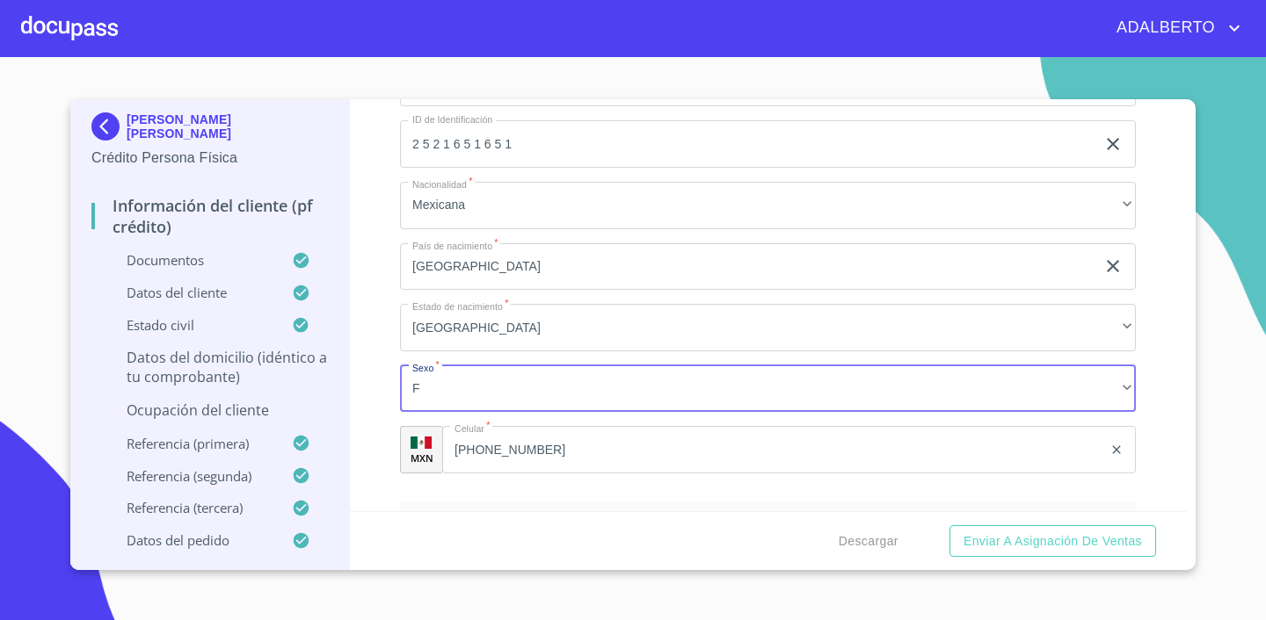
click at [761, 491] on ul "Datos del cliente [PERSON_NAME]   * [PERSON_NAME] ​ Apellido Materno   * [PERSO…" at bounding box center [768, 62] width 736 height 867
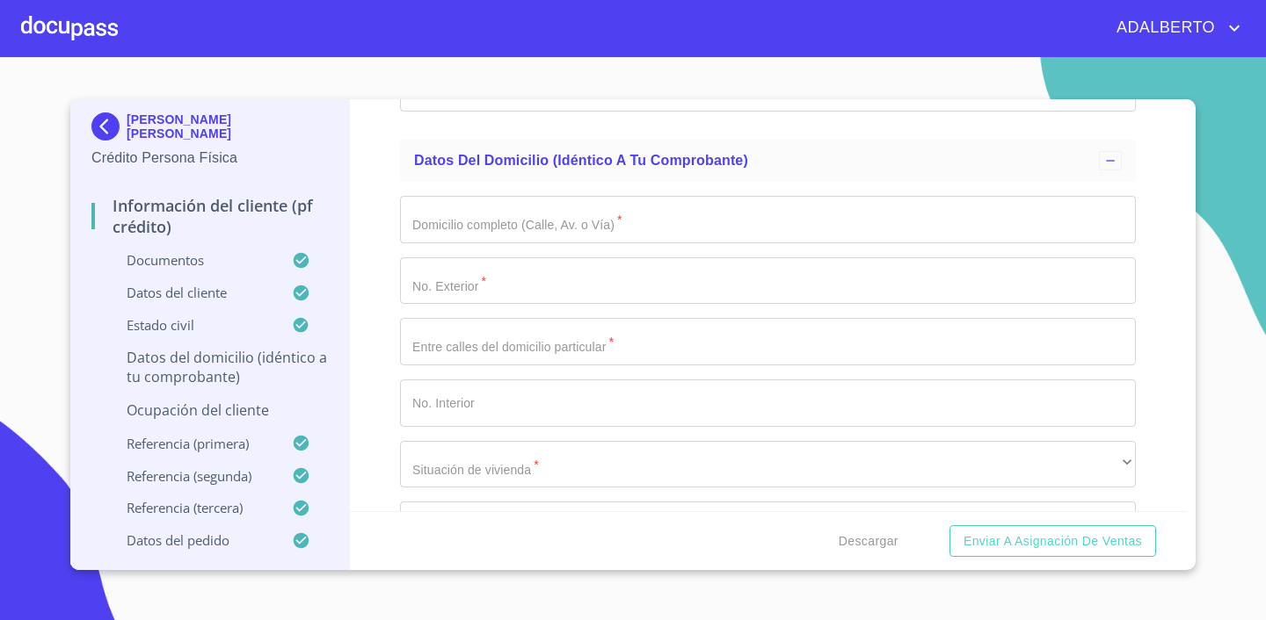
scroll to position [6538, 0]
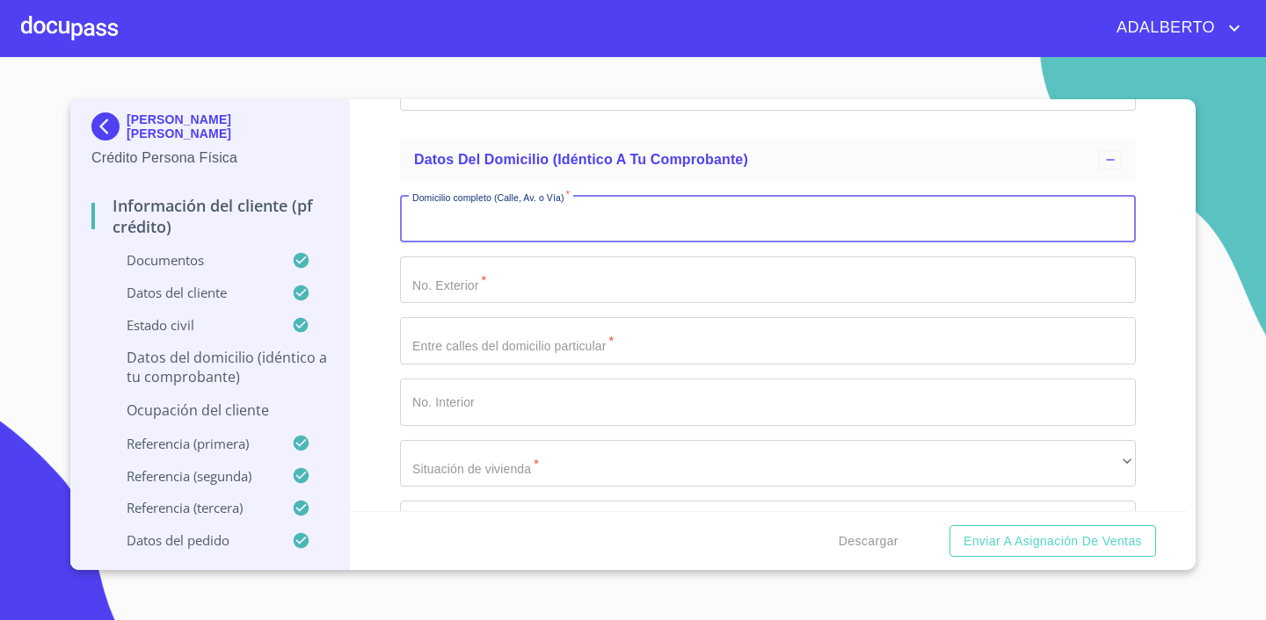
click at [615, 224] on input "Documento de identificación.   *" at bounding box center [768, 218] width 736 height 47
type input "ISLA CURAZAO"
click at [644, 268] on input "Documento de identificación.   *" at bounding box center [768, 280] width 736 height 47
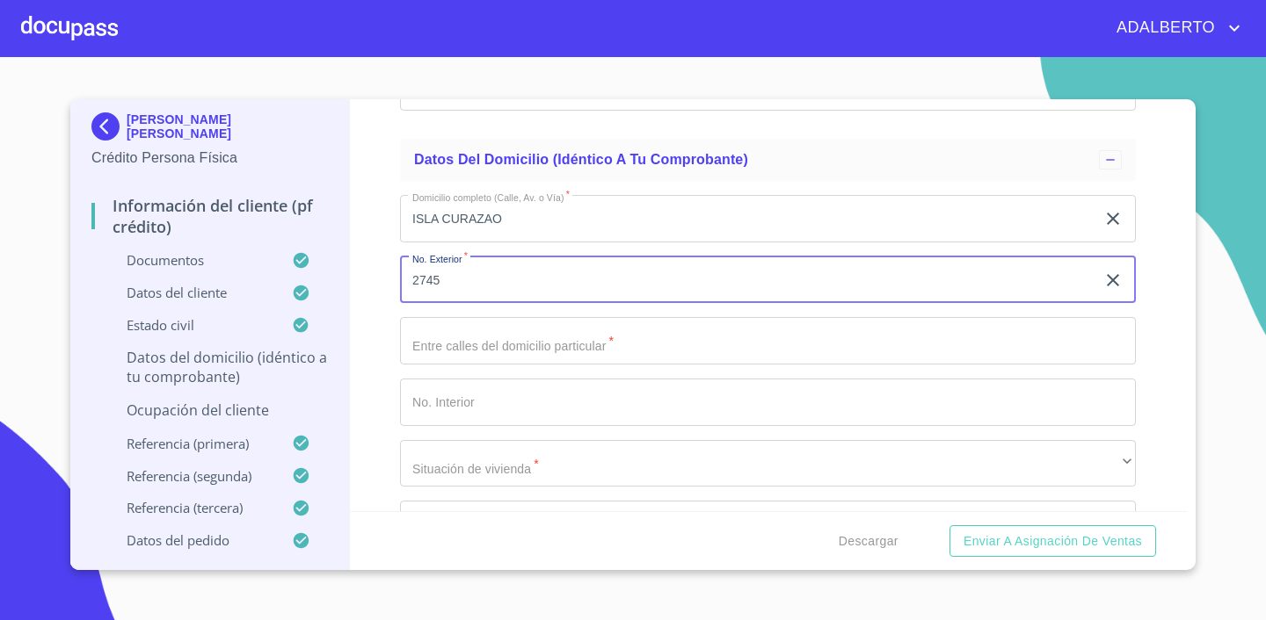
type input "2745"
click at [598, 337] on input "Documento de identificación.   *" at bounding box center [768, 340] width 736 height 47
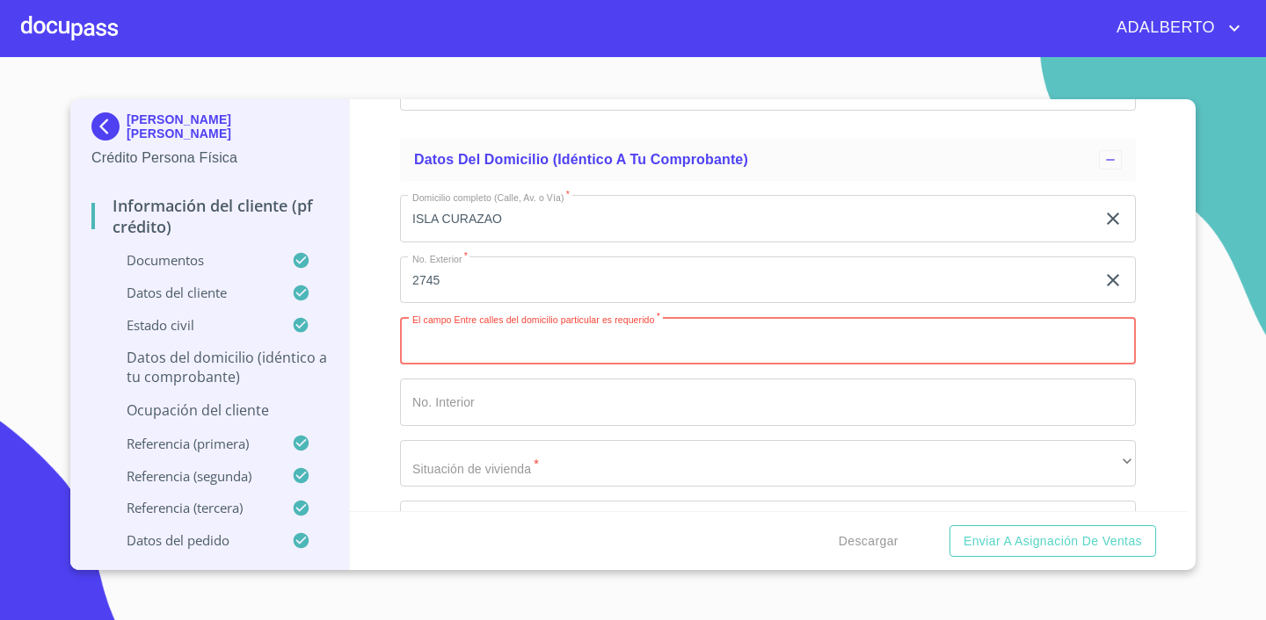
click at [456, 344] on input "Documento de identificación.   *" at bounding box center [768, 340] width 736 height 47
type input "ISLA COZUMEL E [GEOGRAPHIC_DATA]"
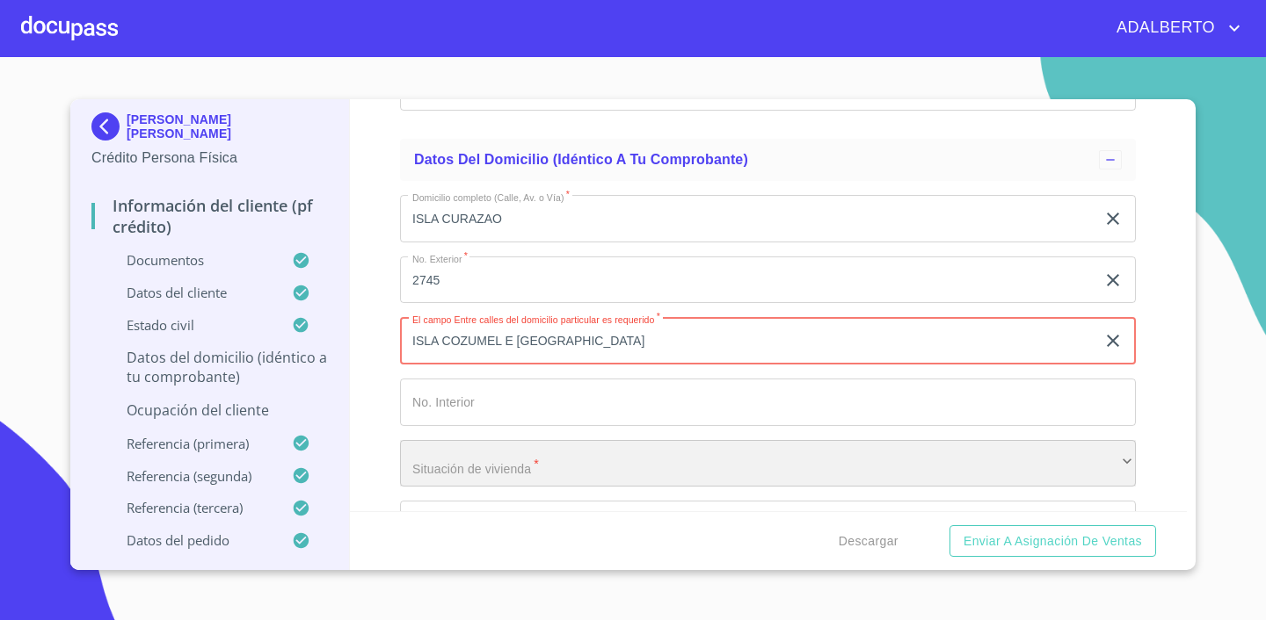
click at [571, 462] on div "​" at bounding box center [768, 463] width 736 height 47
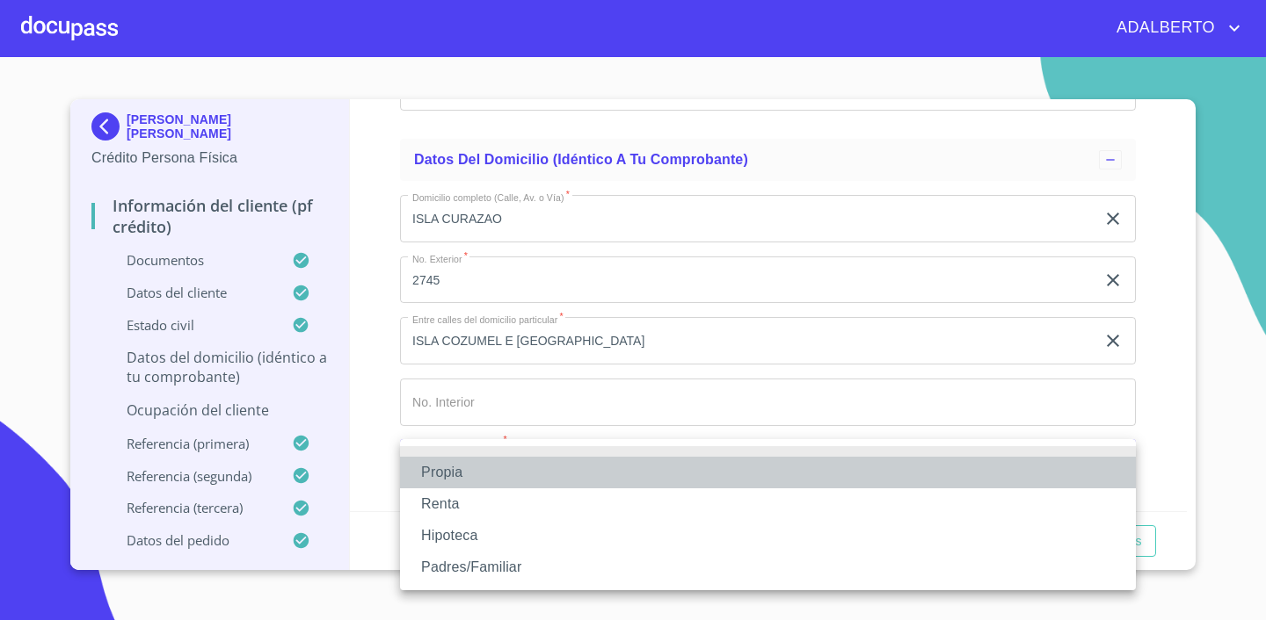
click at [543, 475] on li "Propia" at bounding box center [768, 473] width 736 height 32
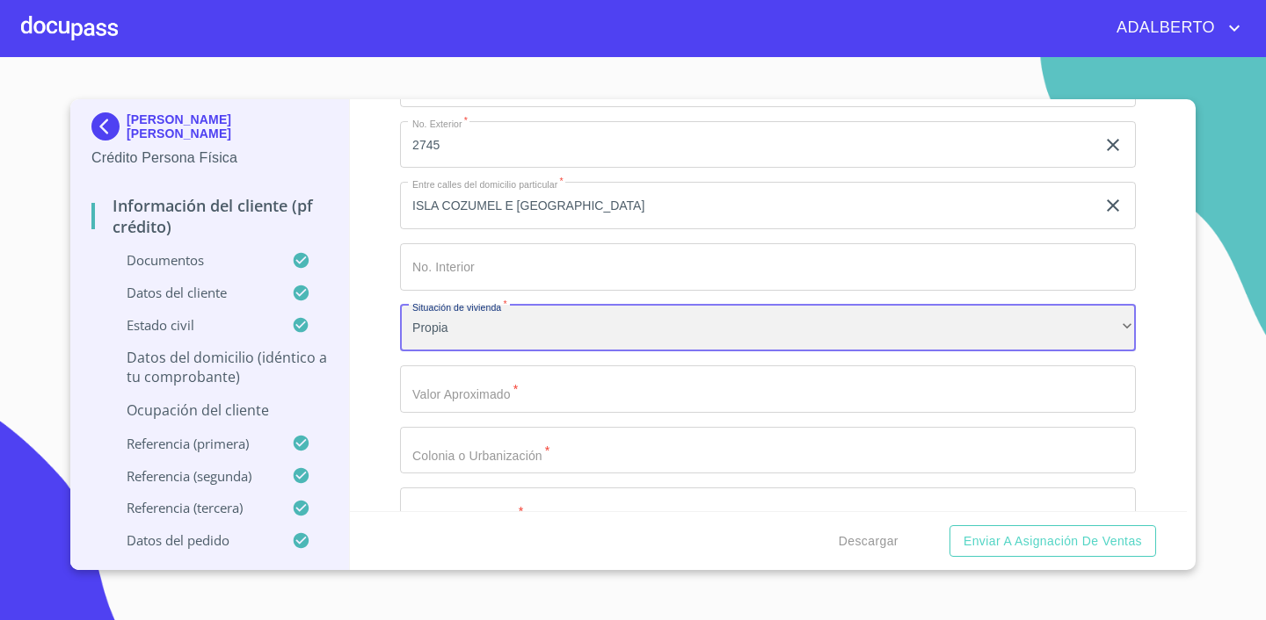
scroll to position [6678, 0]
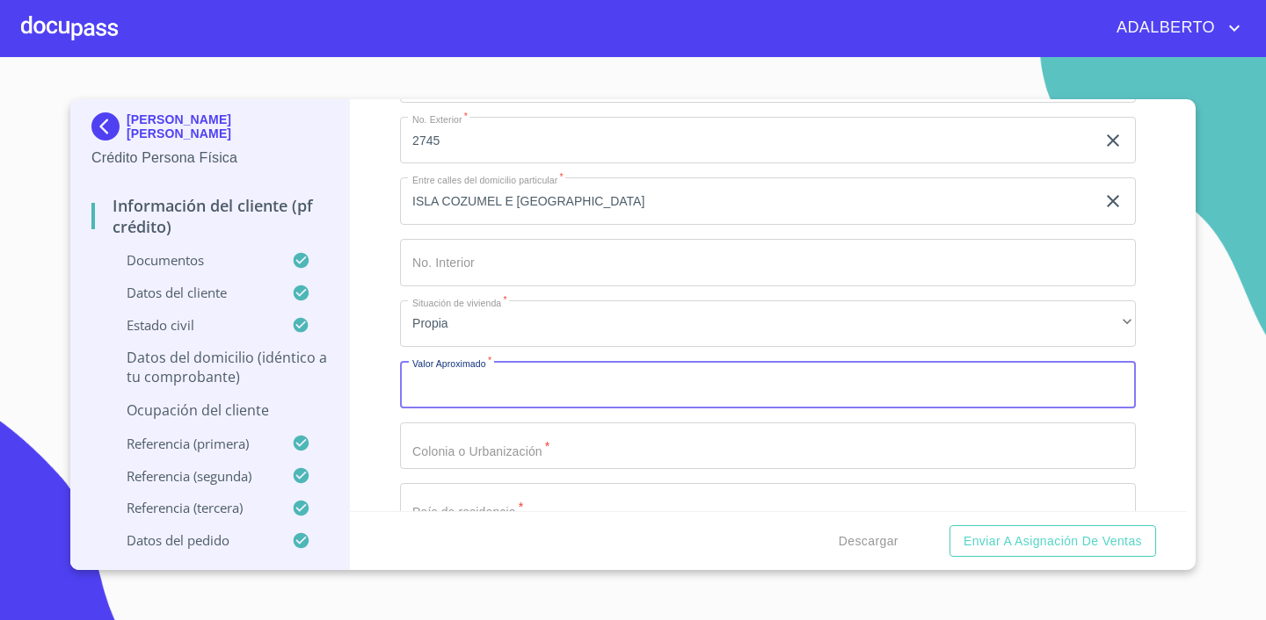
click at [708, 391] on input "Documento de identificación.   *" at bounding box center [768, 384] width 736 height 47
type input "$3,000,000"
click at [1166, 387] on div "Información del cliente (PF crédito) Documentos Documento de identificación.   …" at bounding box center [769, 305] width 838 height 412
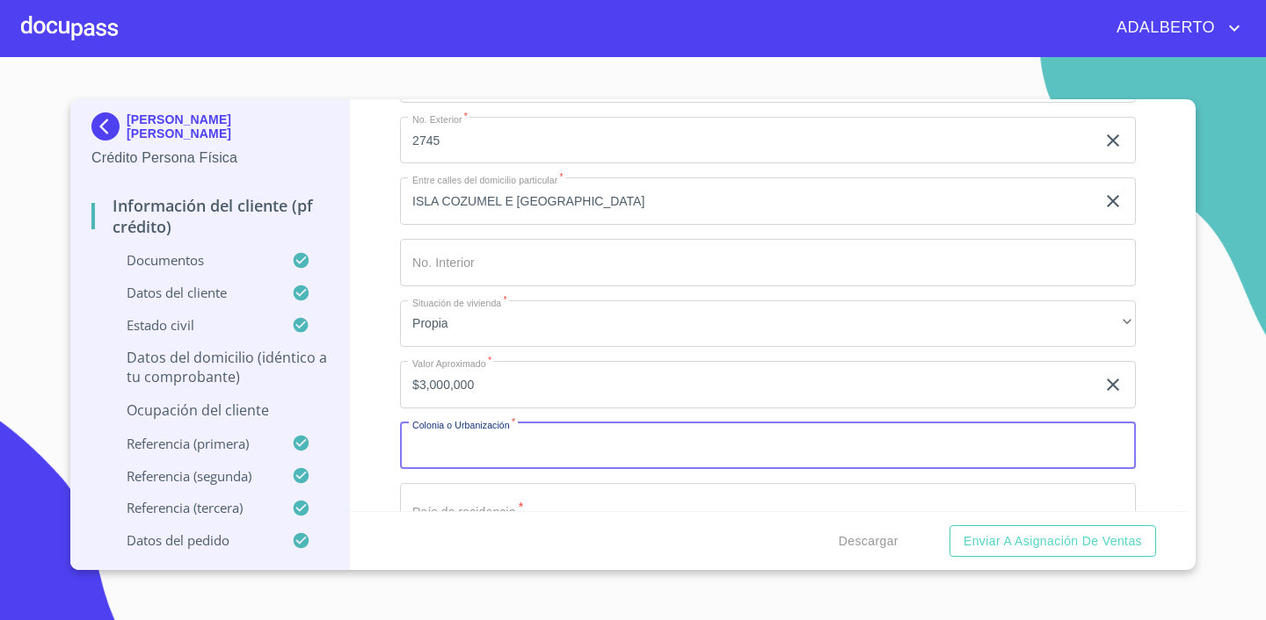
click at [874, 454] on input "Documento de identificación.   *" at bounding box center [768, 446] width 736 height 47
type input "JARDINES DE LA [PERSON_NAME]"
click at [1144, 398] on div "Información del cliente (PF crédito) Documentos Documento de identificación.   …" at bounding box center [769, 305] width 838 height 412
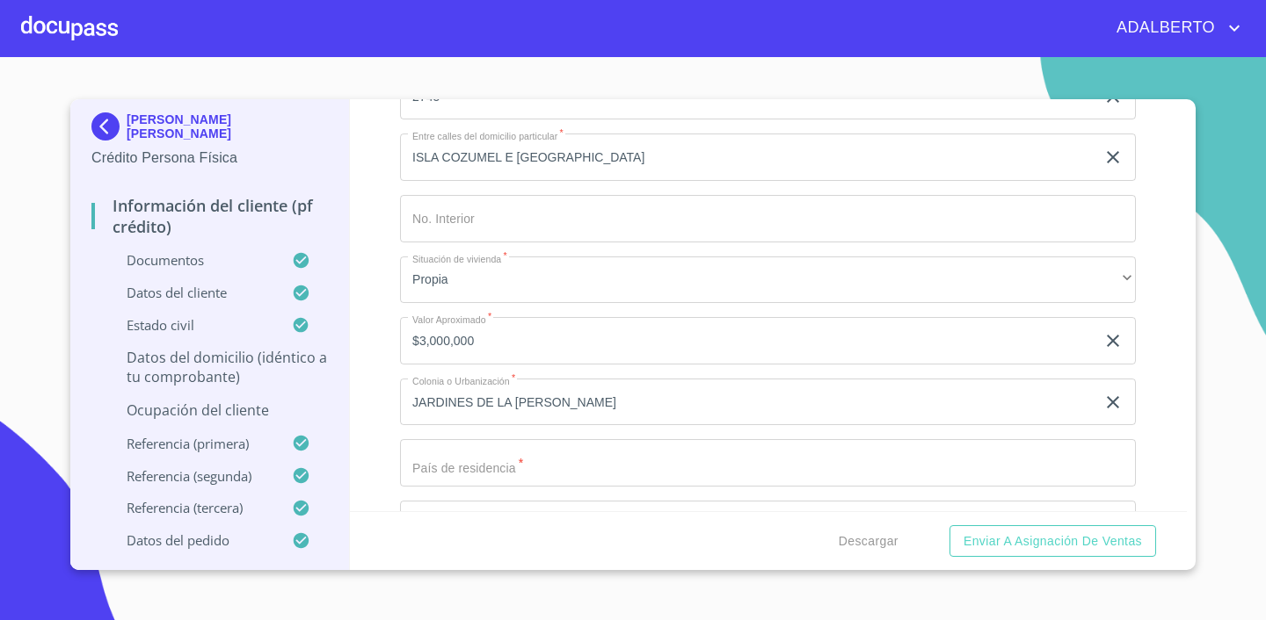
scroll to position [6772, 0]
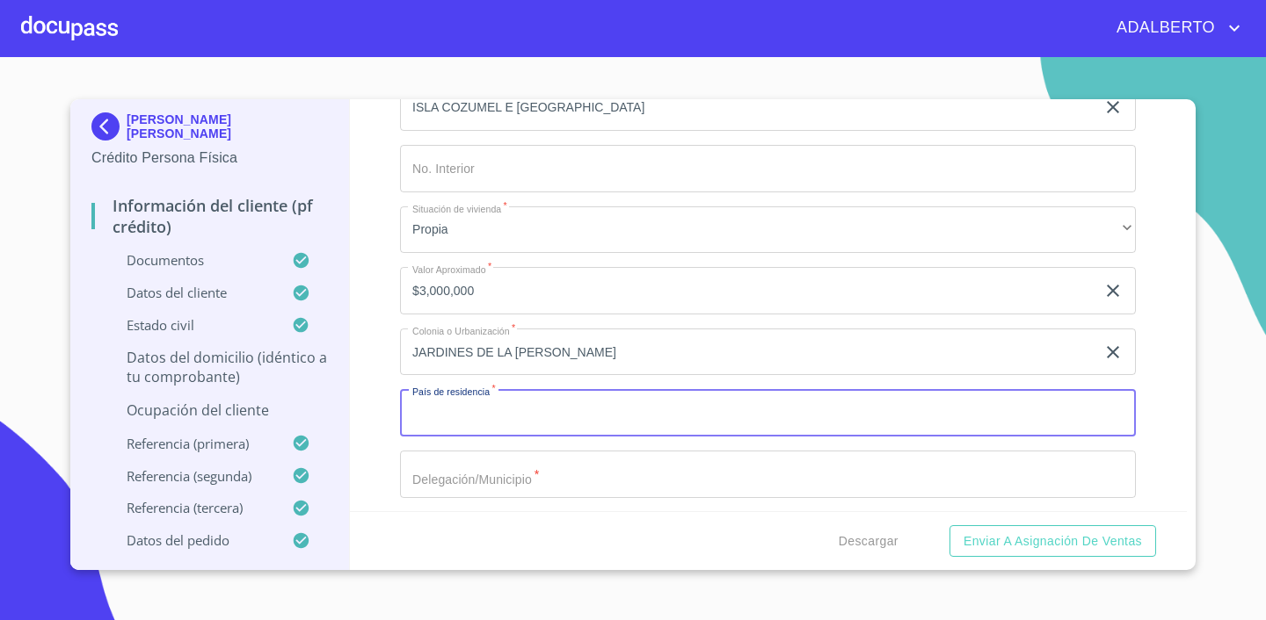
click at [558, 402] on input "Documento de identificación.   *" at bounding box center [768, 412] width 736 height 47
type input "[GEOGRAPHIC_DATA]"
drag, startPoint x: 1177, startPoint y: 349, endPoint x: 857, endPoint y: 501, distance: 354.2
click at [1176, 349] on div "Información del cliente (PF crédito) Documentos Documento de identificación.   …" at bounding box center [769, 305] width 838 height 412
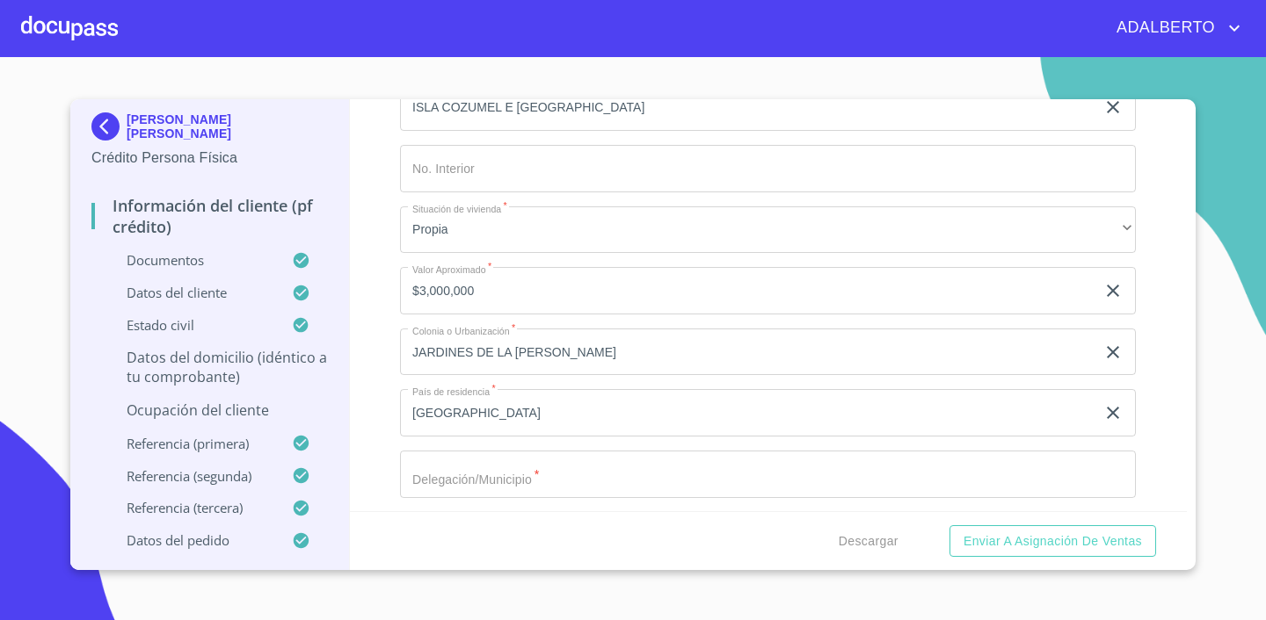
click at [639, 476] on input "Documento de identificación.   *" at bounding box center [768, 474] width 736 height 47
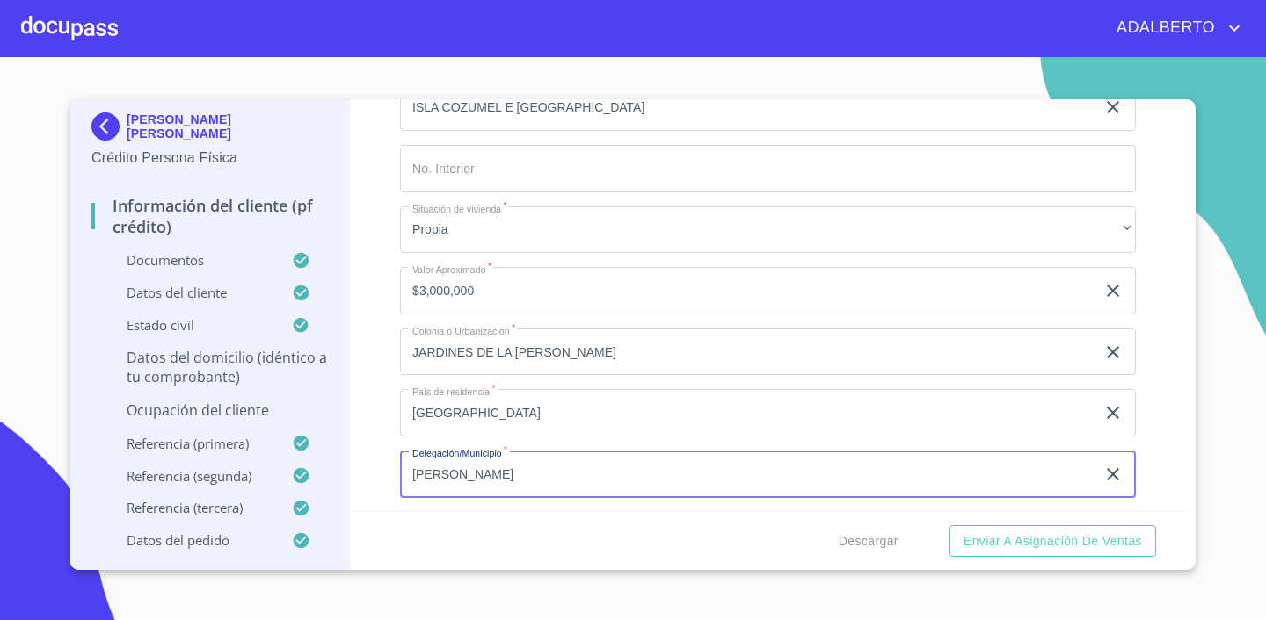
type input "J"
type input "[GEOGRAPHIC_DATA]"
click at [1179, 391] on div "Información del cliente (PF crédito) Documentos Documento de identificación.   …" at bounding box center [769, 305] width 838 height 412
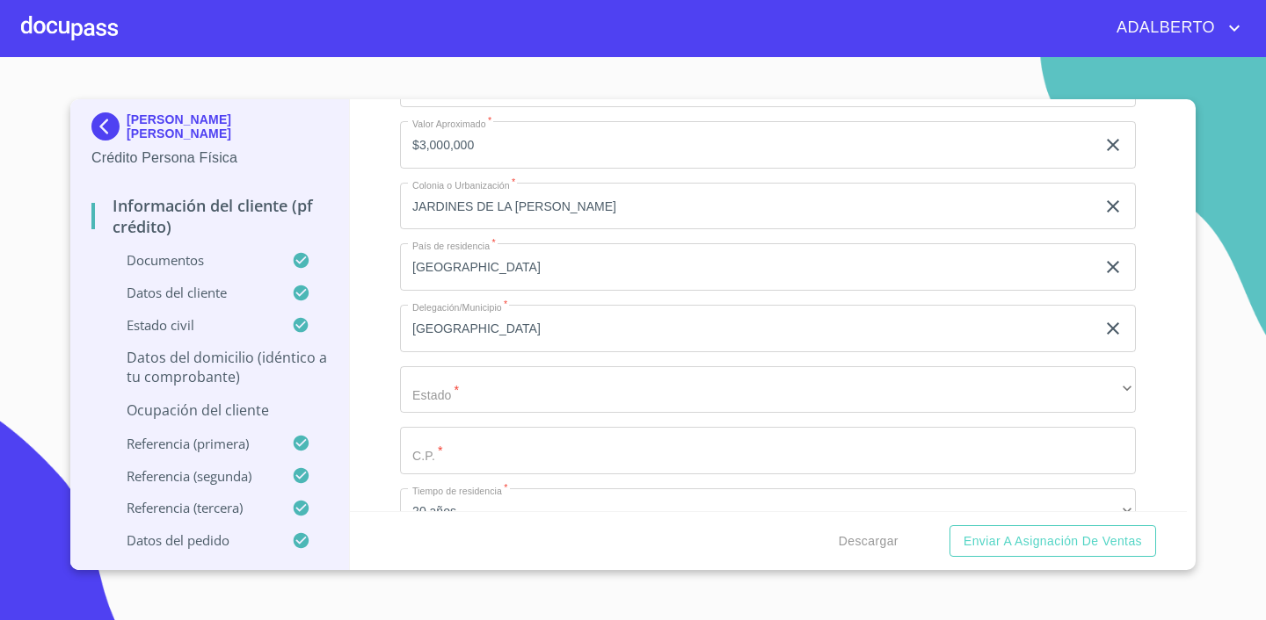
scroll to position [6919, 0]
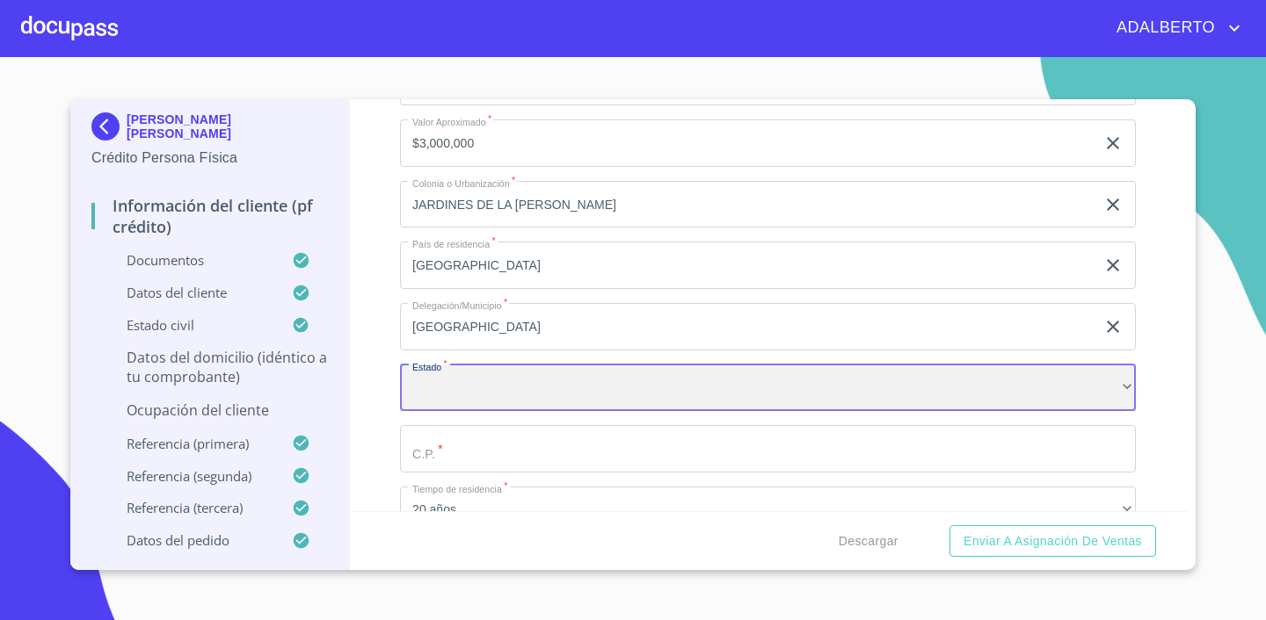
click at [763, 383] on div "​" at bounding box center [768, 388] width 736 height 47
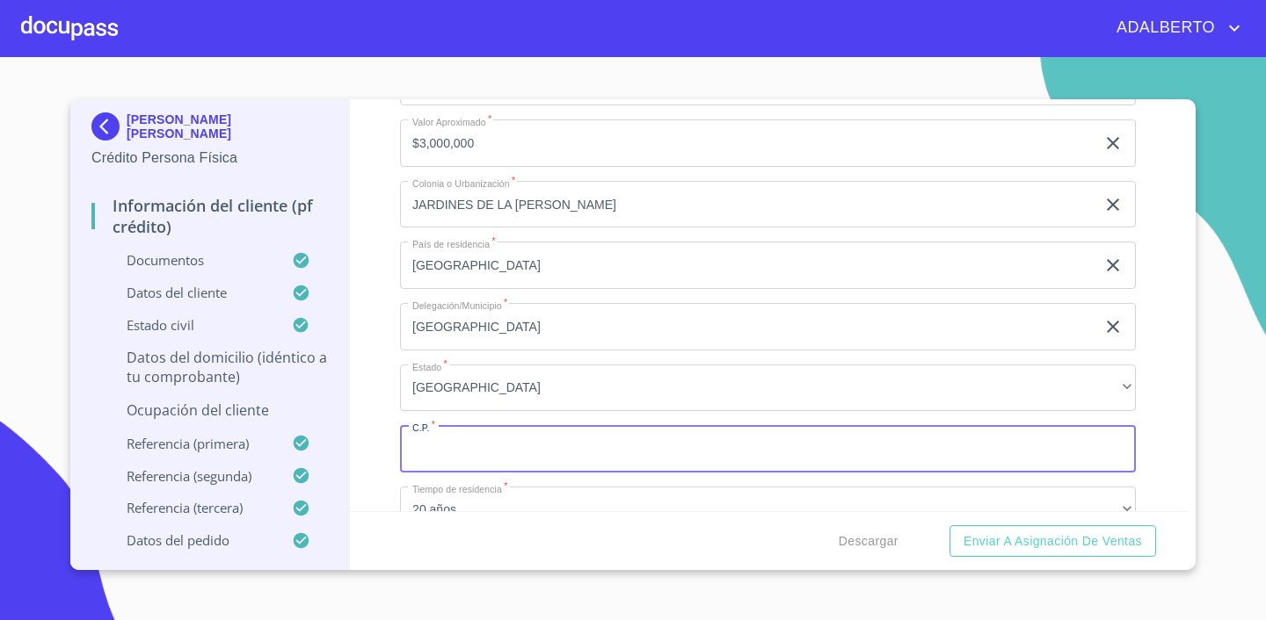
click at [641, 437] on input "Documento de identificación.   *" at bounding box center [768, 448] width 736 height 47
type input "5"
type input "44950"
drag, startPoint x: 1146, startPoint y: 384, endPoint x: 1188, endPoint y: 413, distance: 51.2
click at [1146, 384] on div "Información del cliente (PF crédito) Documentos Documento de identificación.   …" at bounding box center [769, 305] width 838 height 412
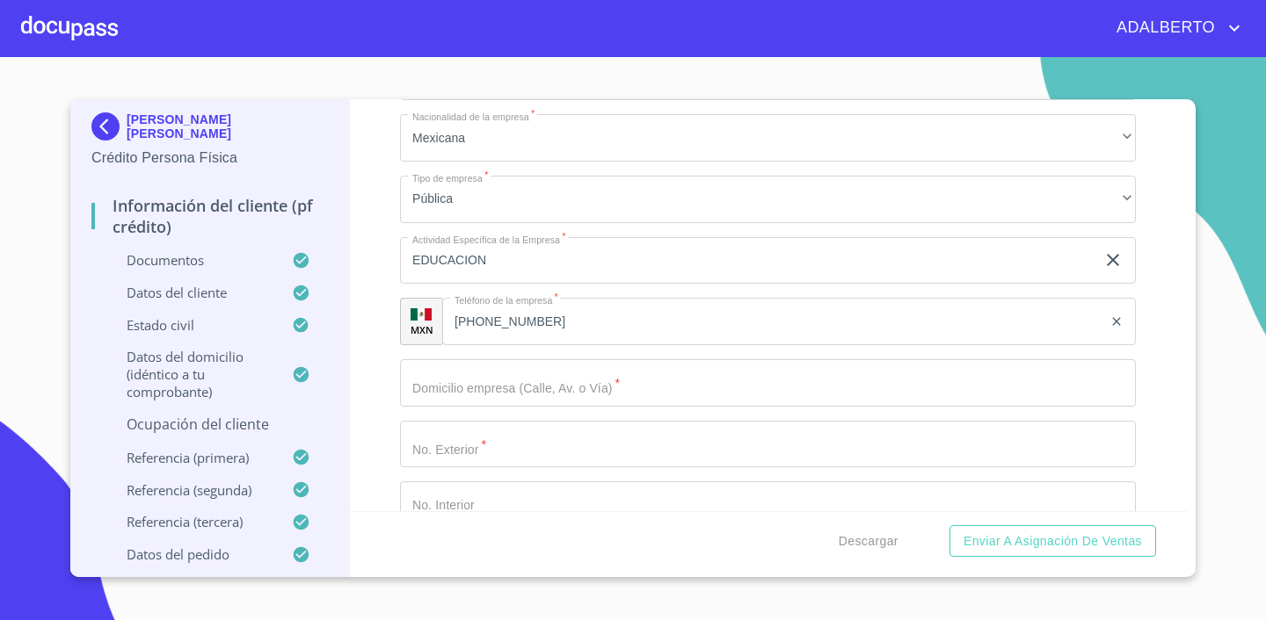
scroll to position [7797, 0]
click at [547, 369] on input "Documento de identificación.   *" at bounding box center [768, 375] width 736 height 47
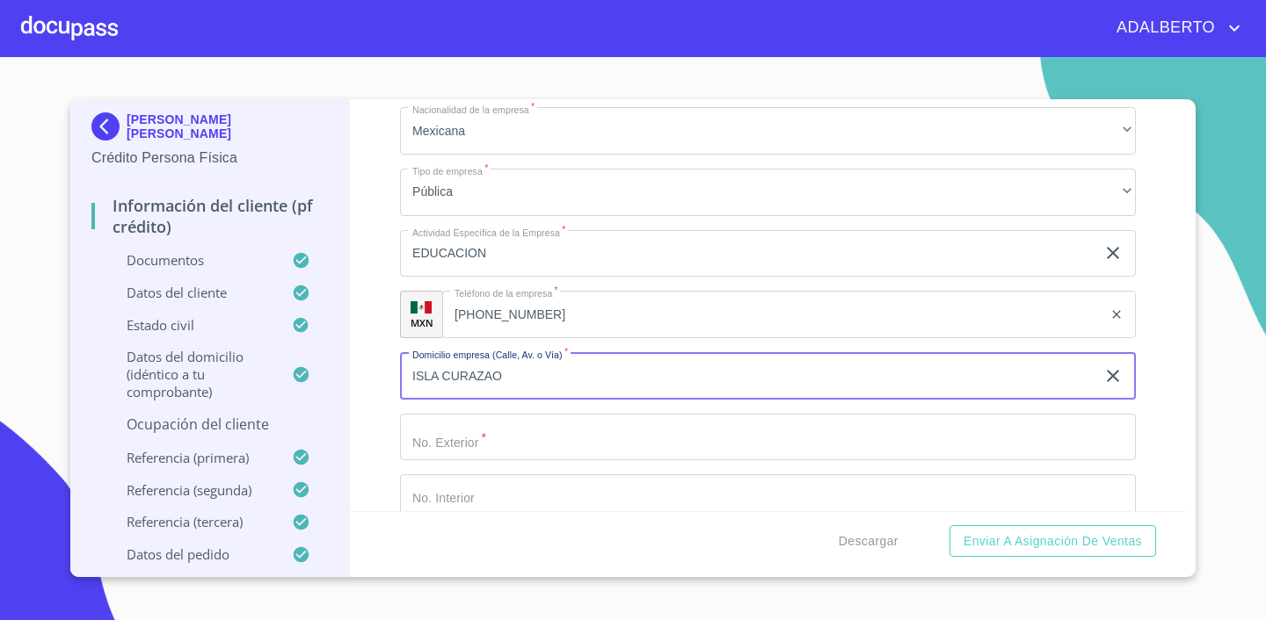
type input "ISLA CURAZAO"
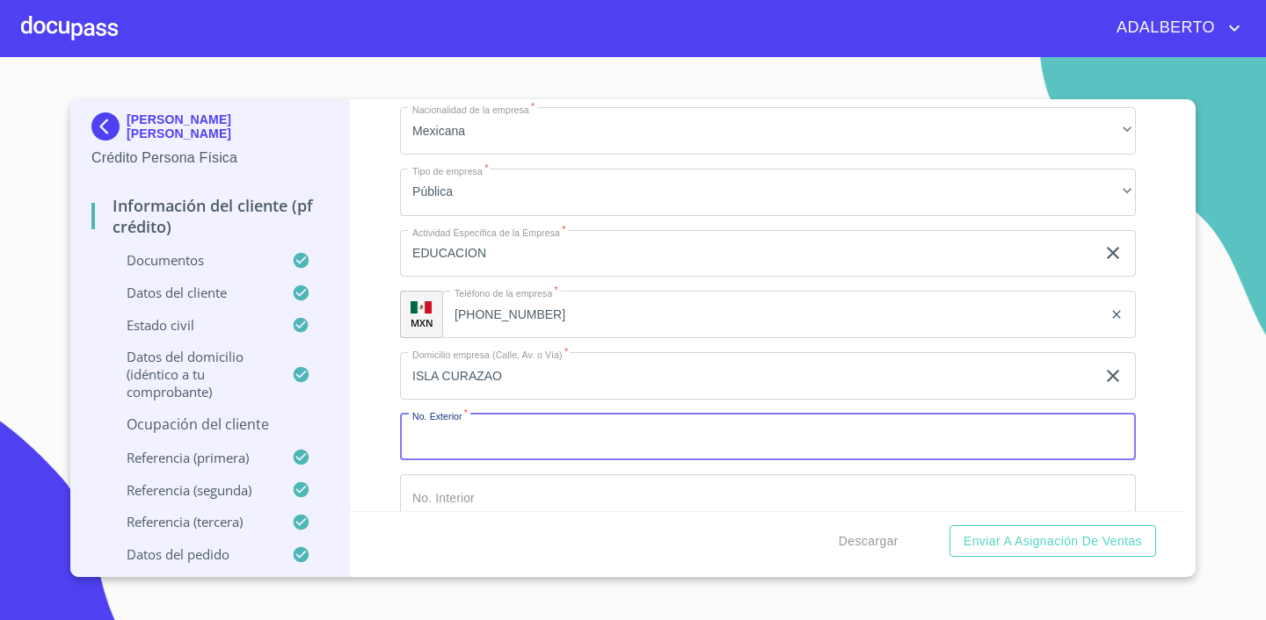
click at [508, 438] on input "Documento de identificación.   *" at bounding box center [768, 437] width 736 height 47
type input "2745"
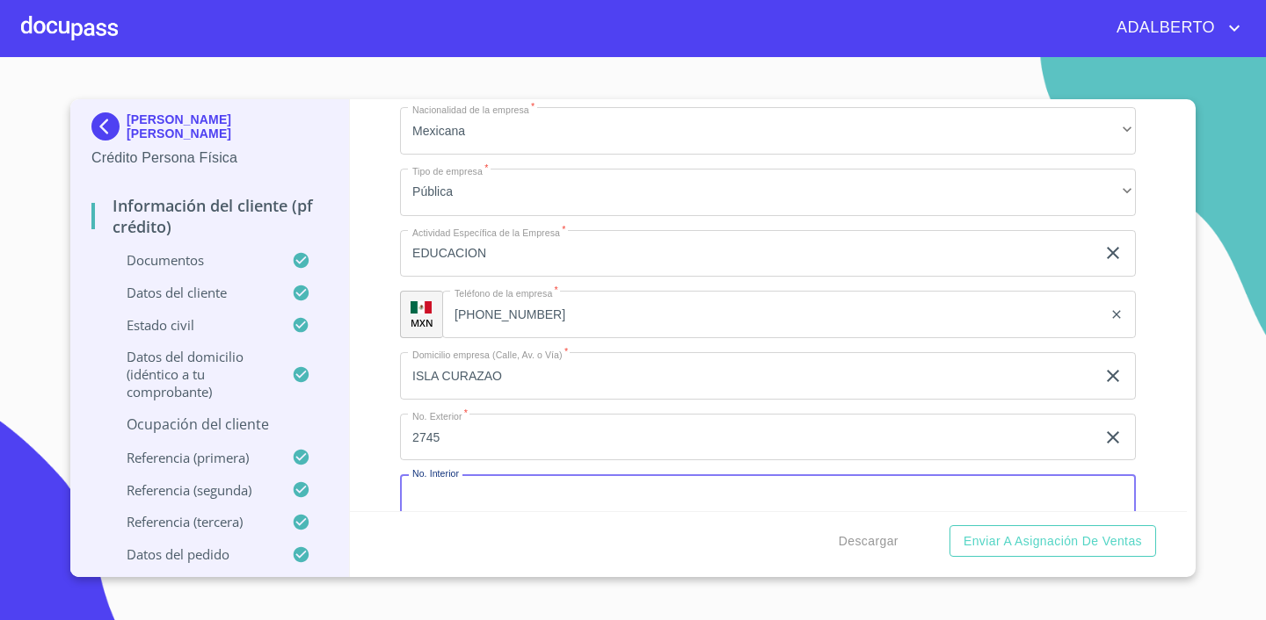
click at [606, 480] on input "Documento de identificación.   *" at bounding box center [768, 498] width 736 height 47
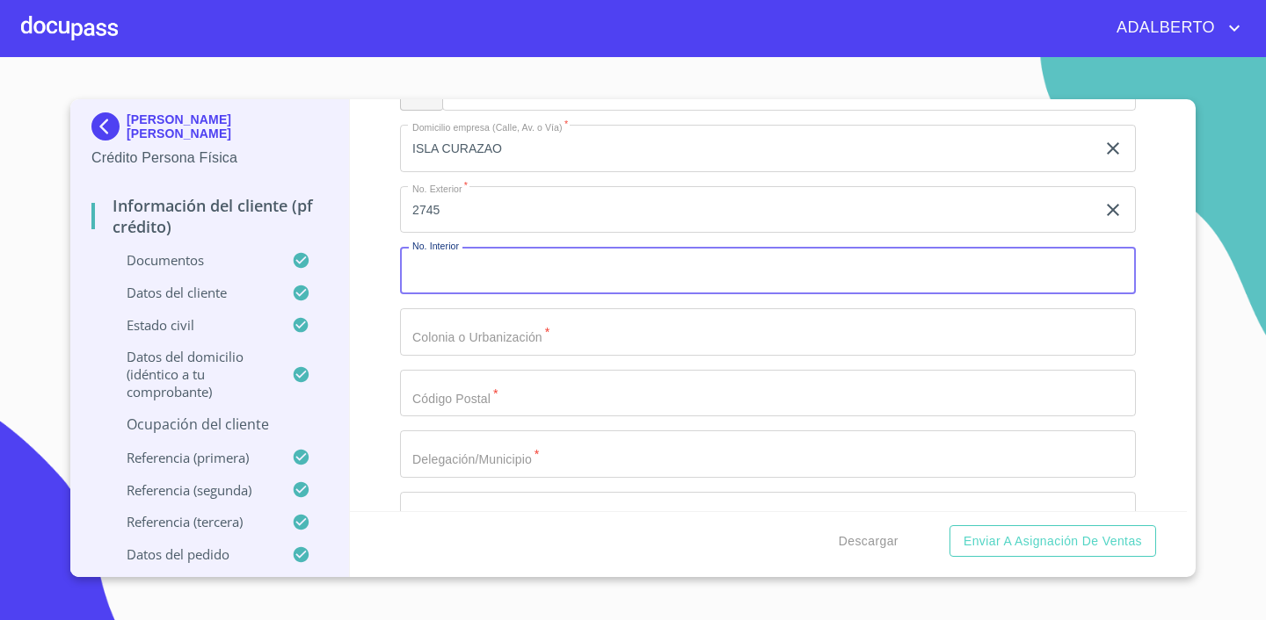
scroll to position [8026, 0]
click at [595, 324] on input "Documento de identificación.   *" at bounding box center [768, 331] width 736 height 47
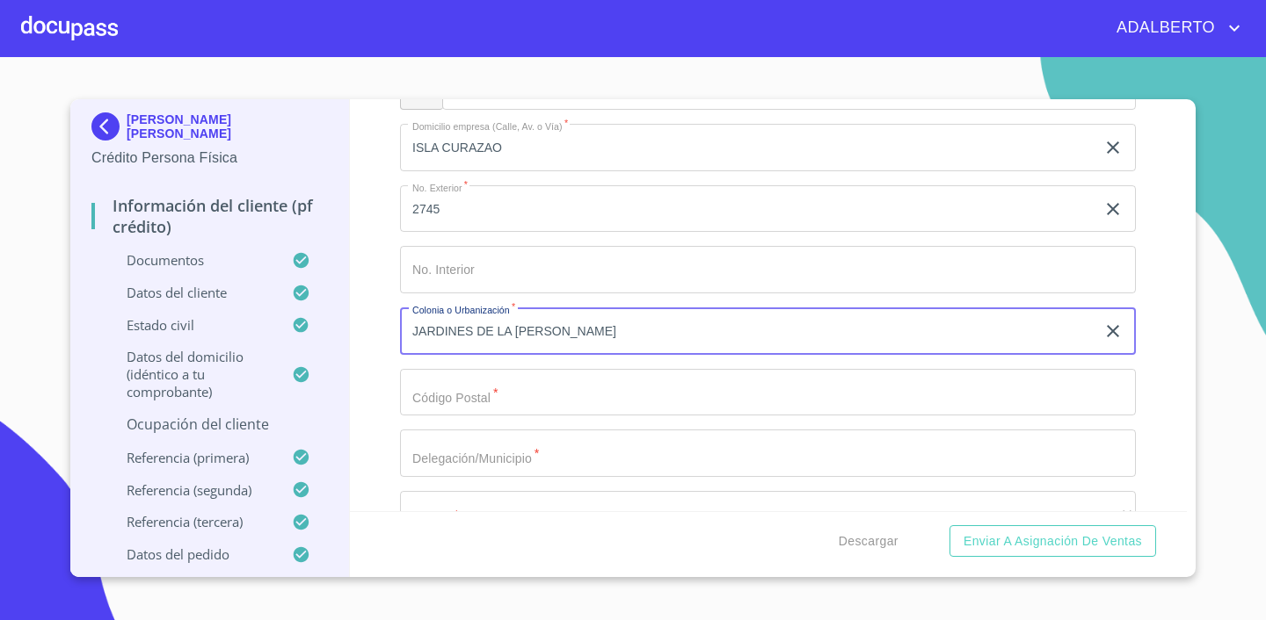
type input "JARDINES DE LA [PERSON_NAME]"
click at [638, 381] on input "Documento de identificación.   *" at bounding box center [768, 392] width 736 height 47
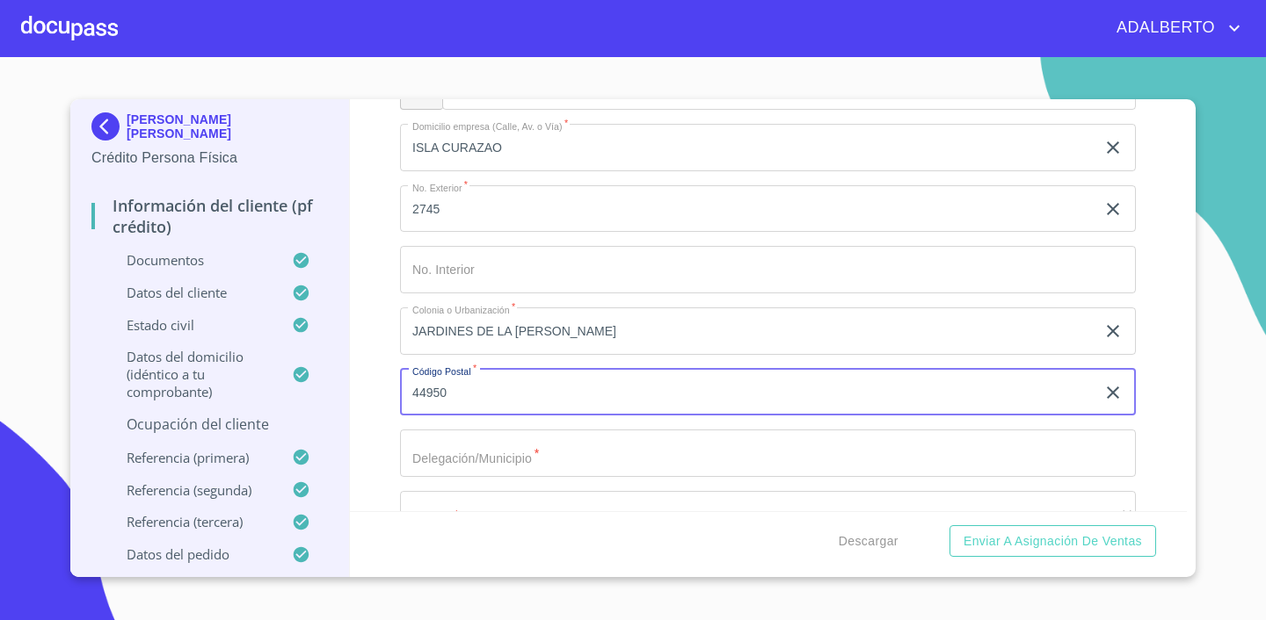
type input "44950"
click at [642, 446] on input "Documento de identificación.   *" at bounding box center [768, 453] width 736 height 47
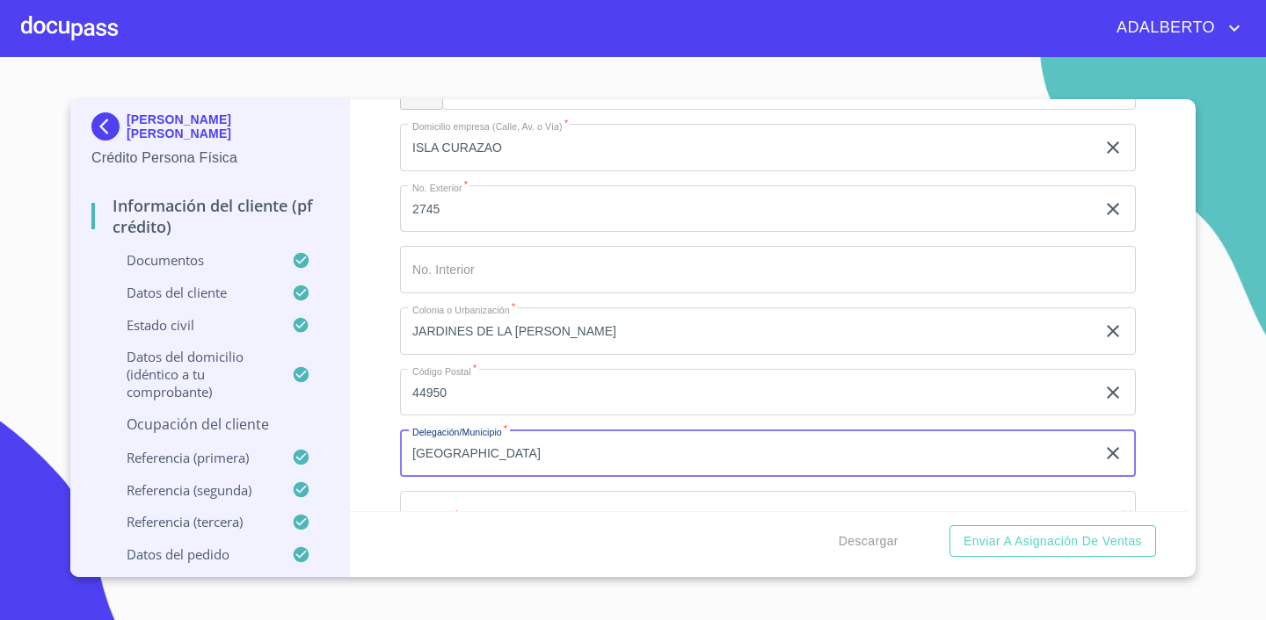
type input "[GEOGRAPHIC_DATA]"
drag, startPoint x: 1188, startPoint y: 364, endPoint x: 889, endPoint y: 448, distance: 311.3
click at [1188, 364] on div "[PERSON_NAME] [PERSON_NAME] Crédito Persona Física Información del cliente (PF …" at bounding box center [632, 338] width 1125 height 478
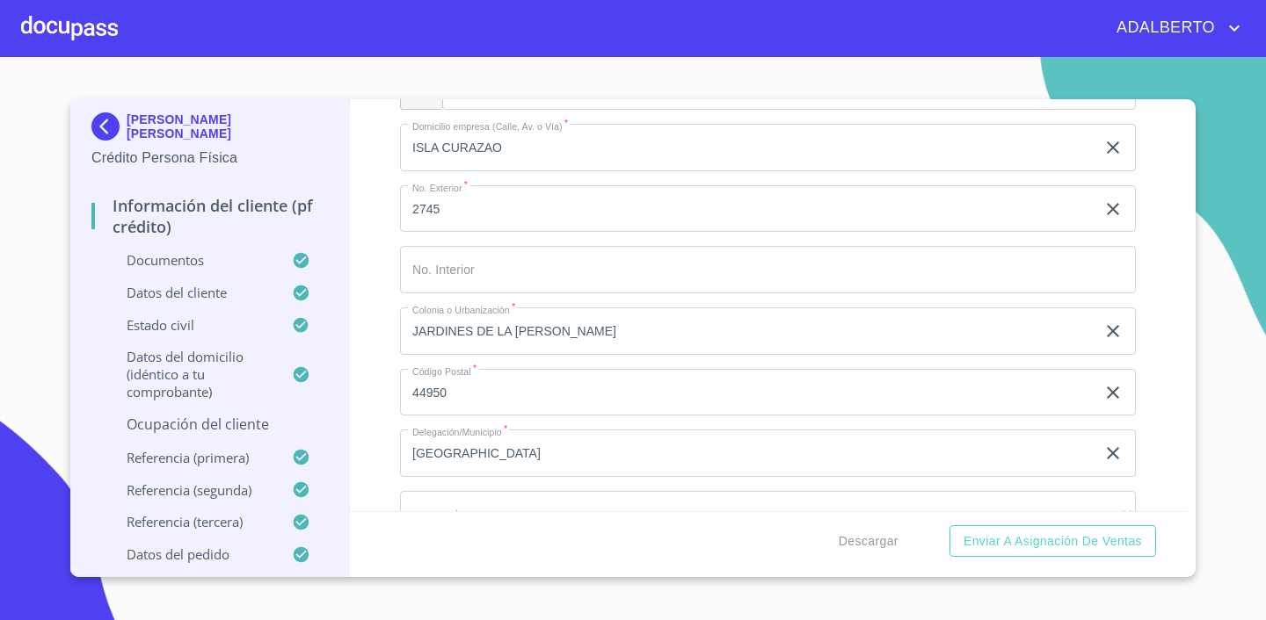
scroll to position [8256, 0]
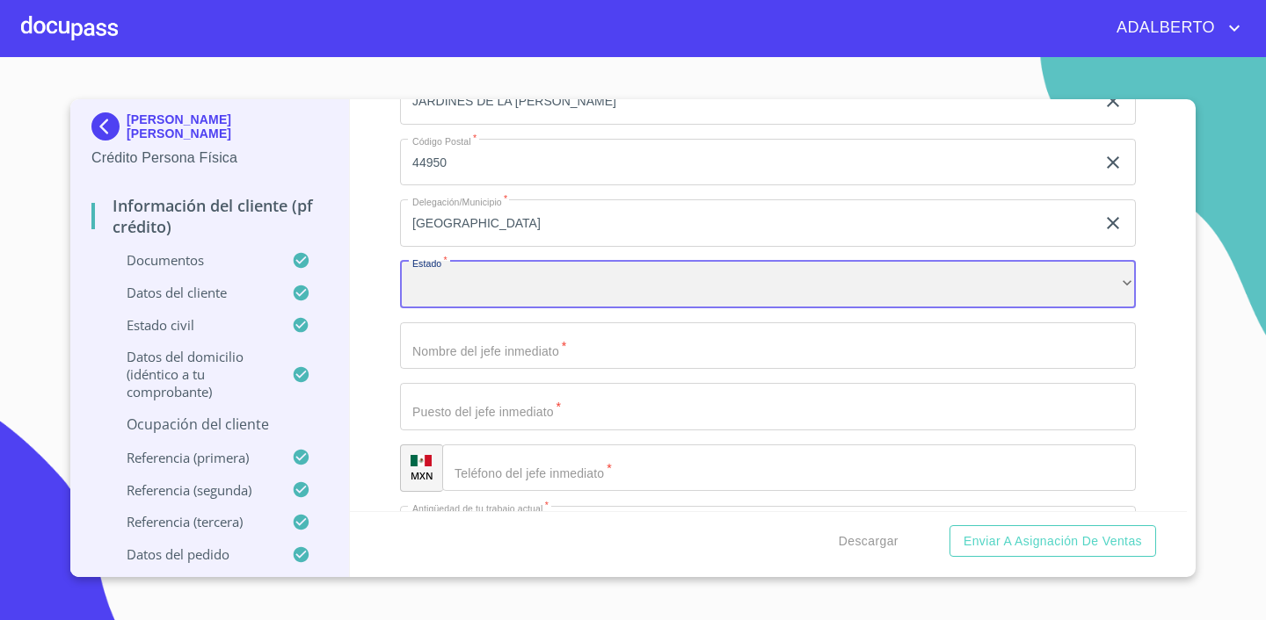
click at [512, 279] on div "​" at bounding box center [768, 284] width 736 height 47
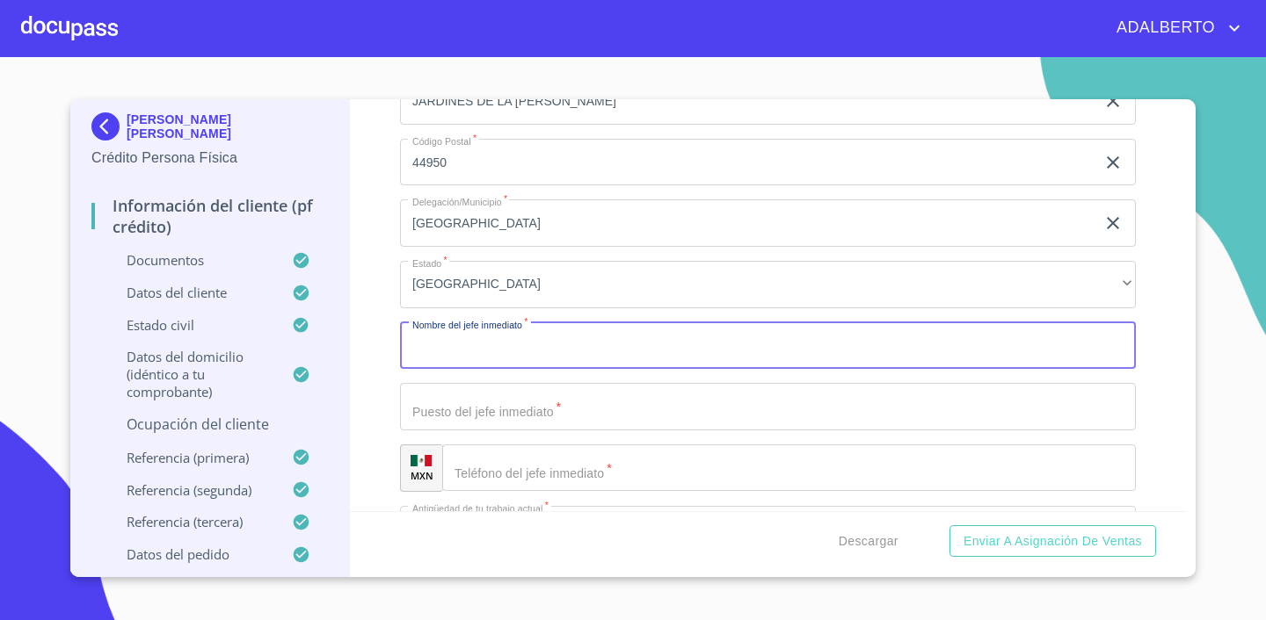
click at [556, 345] on input "Documento de identificación.   *" at bounding box center [768, 346] width 736 height 47
type input "[PERSON_NAME] [PERSON_NAME]"
click at [526, 386] on input "Documento de identificación.   *" at bounding box center [768, 406] width 736 height 47
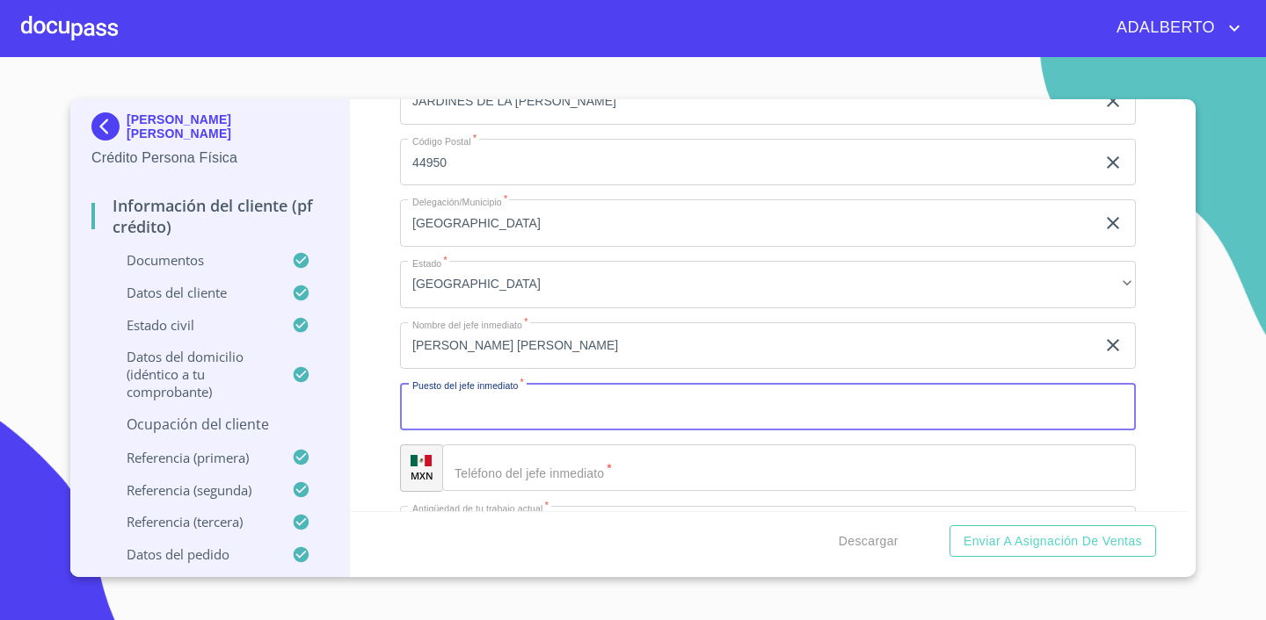
click at [500, 405] on input "Documento de identificación.   *" at bounding box center [768, 406] width 736 height 47
type input "PROPIETARIA"
click at [526, 471] on input "Documento de identificación.   *" at bounding box center [788, 468] width 693 height 47
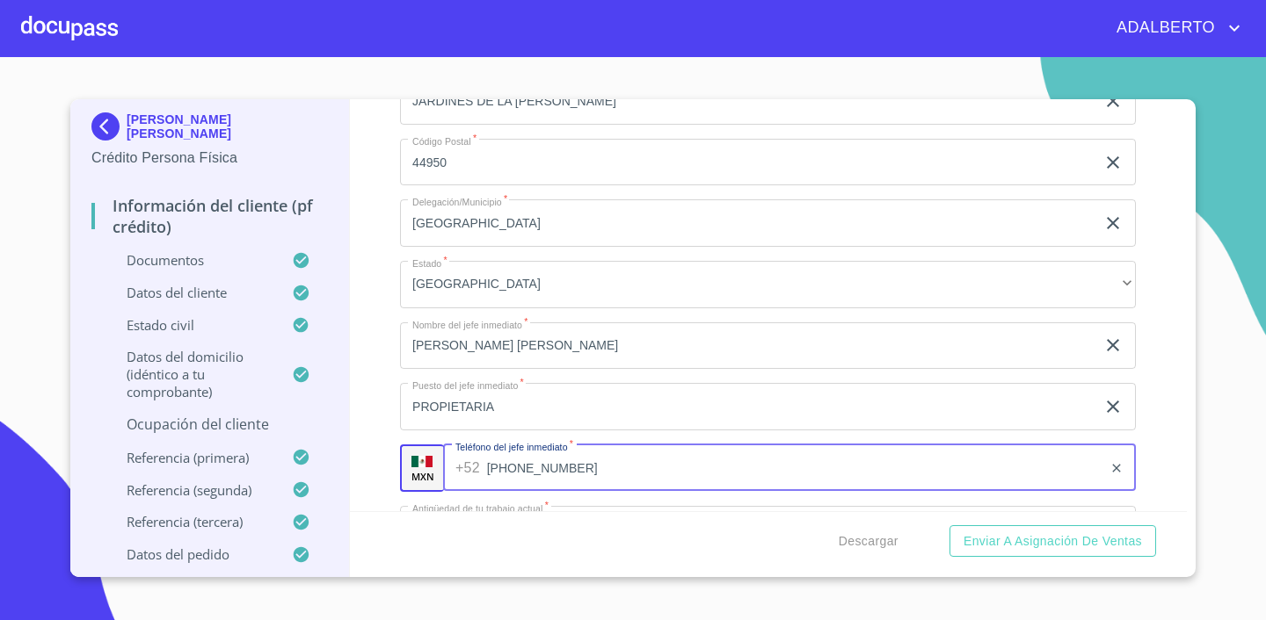
type input "[PHONE_NUMBER]"
drag, startPoint x: 1167, startPoint y: 340, endPoint x: 1115, endPoint y: 415, distance: 90.9
click at [1167, 340] on div "Información del cliente (PF crédito) Documentos Documento de identificación.   …" at bounding box center [769, 305] width 838 height 412
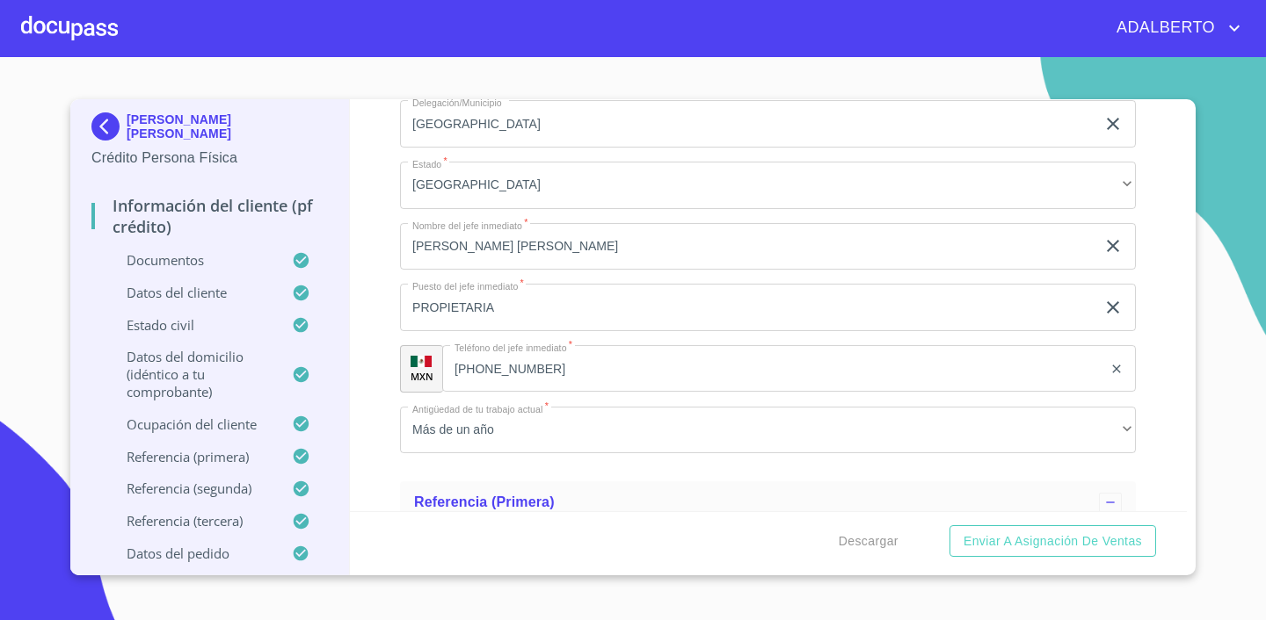
scroll to position [8364, 0]
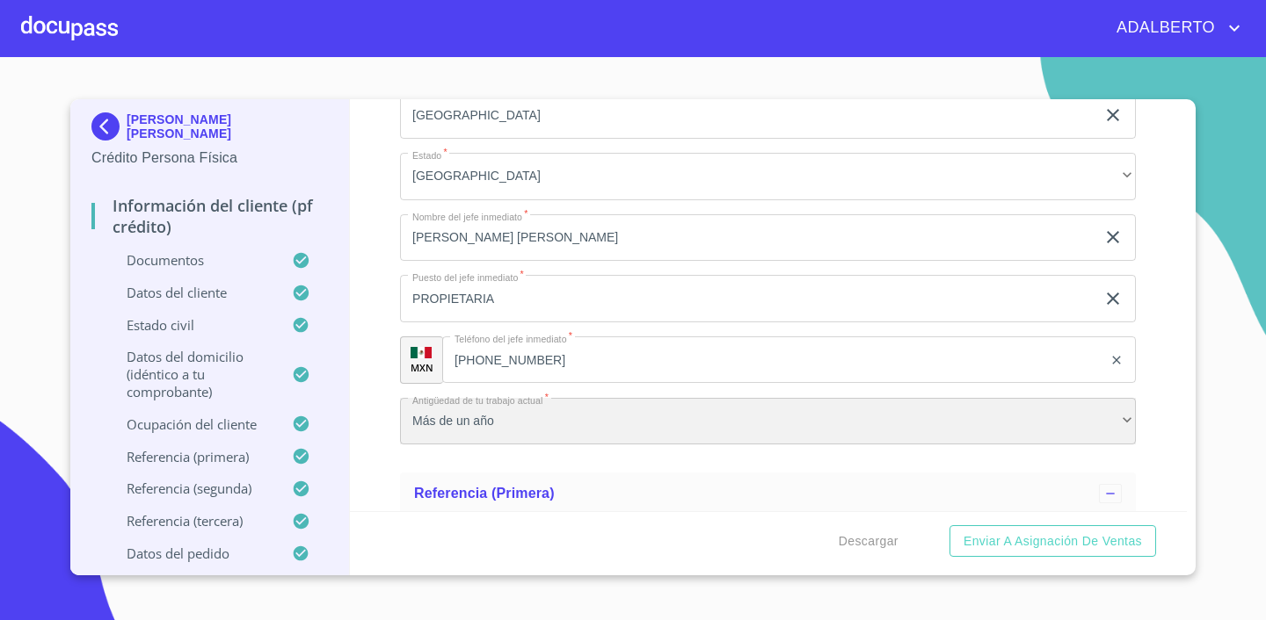
click at [732, 432] on div "Más de un año" at bounding box center [768, 421] width 736 height 47
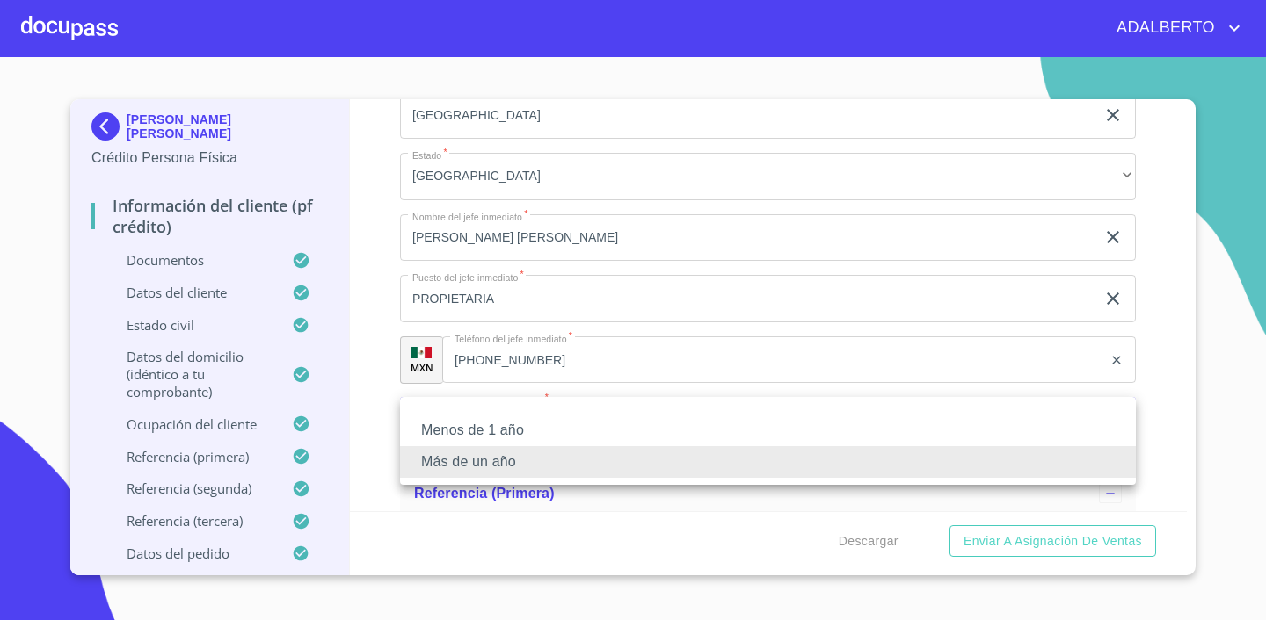
click at [687, 468] on li "Más de un año" at bounding box center [768, 462] width 736 height 32
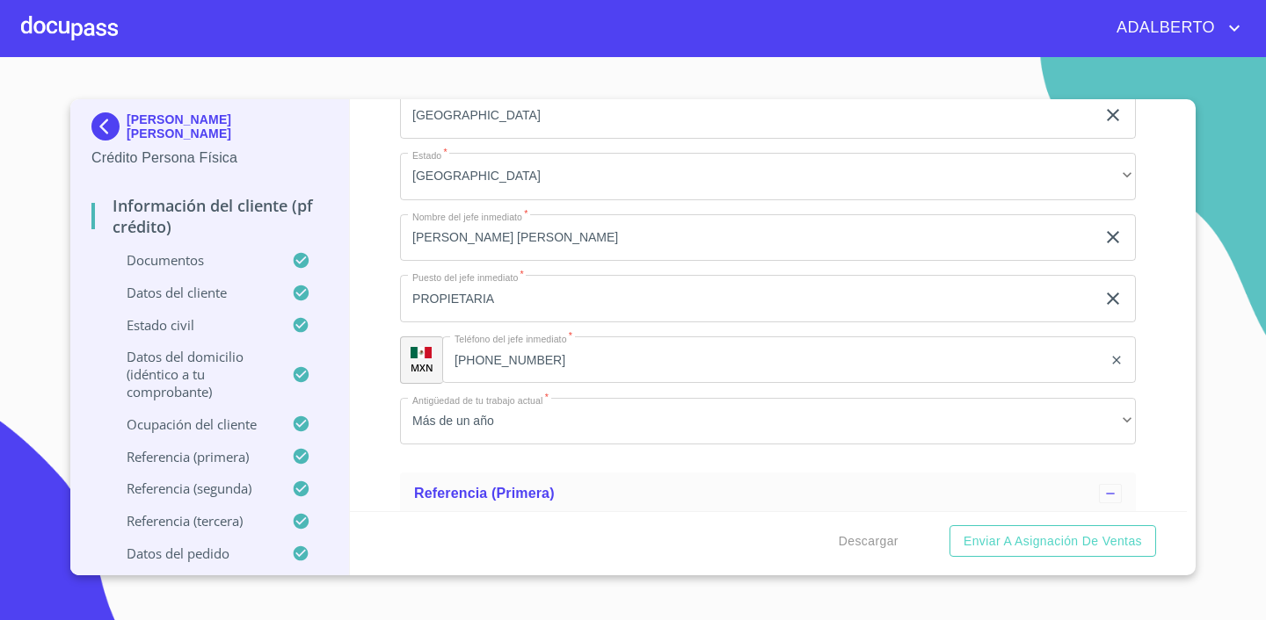
click at [1190, 417] on div "[PERSON_NAME] [PERSON_NAME] Crédito Persona Física Información del cliente (PF …" at bounding box center [632, 337] width 1125 height 476
click at [1072, 535] on span "Enviar a Asignación de Ventas" at bounding box center [1052, 542] width 178 height 22
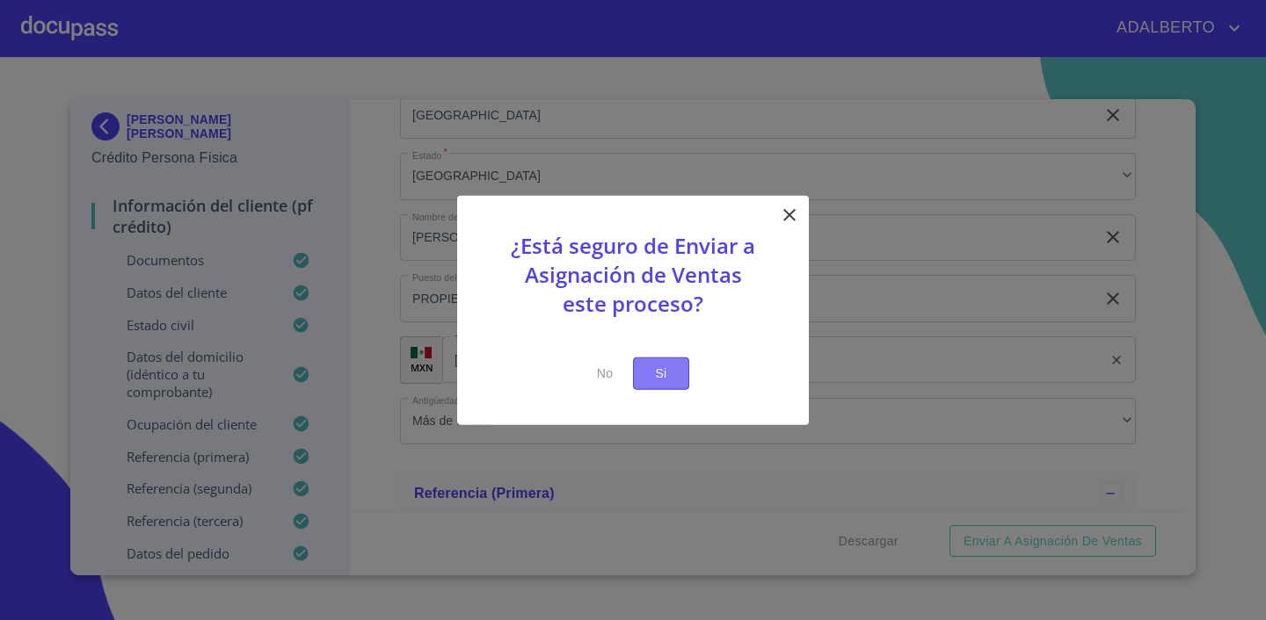
click at [658, 367] on span "Si" at bounding box center [661, 374] width 28 height 22
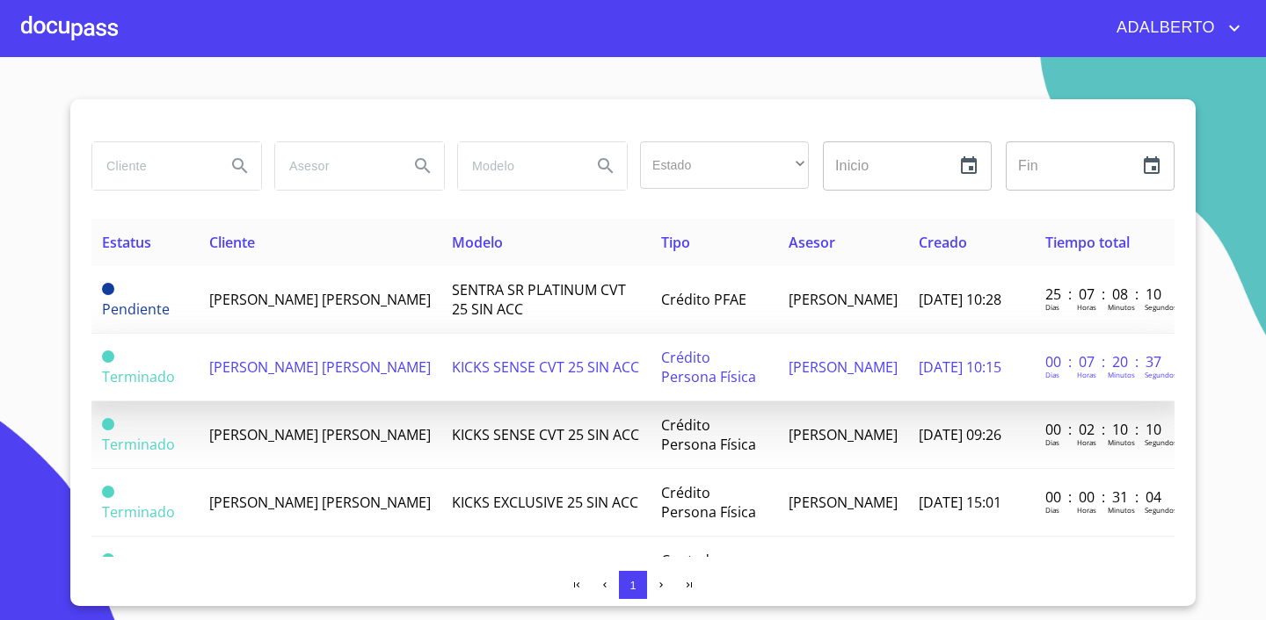
click at [283, 377] on td "[PERSON_NAME] [PERSON_NAME]" at bounding box center [320, 368] width 243 height 68
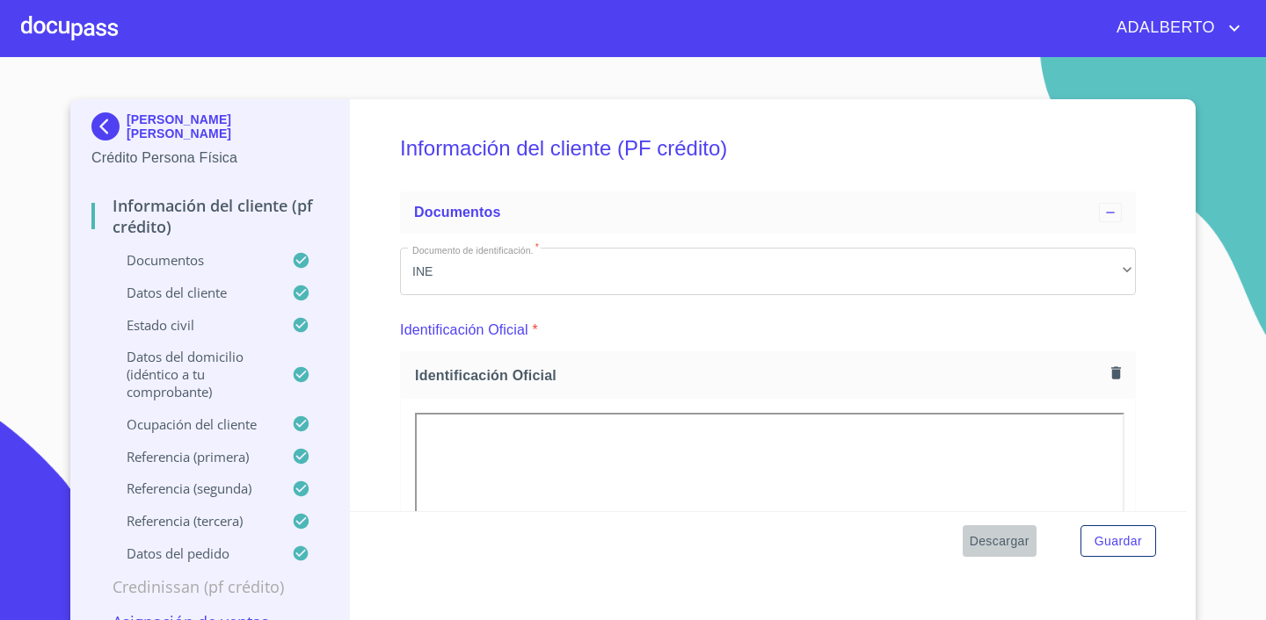
click at [1013, 540] on span "Descargar" at bounding box center [999, 542] width 60 height 22
